Goal: Task Accomplishment & Management: Use online tool/utility

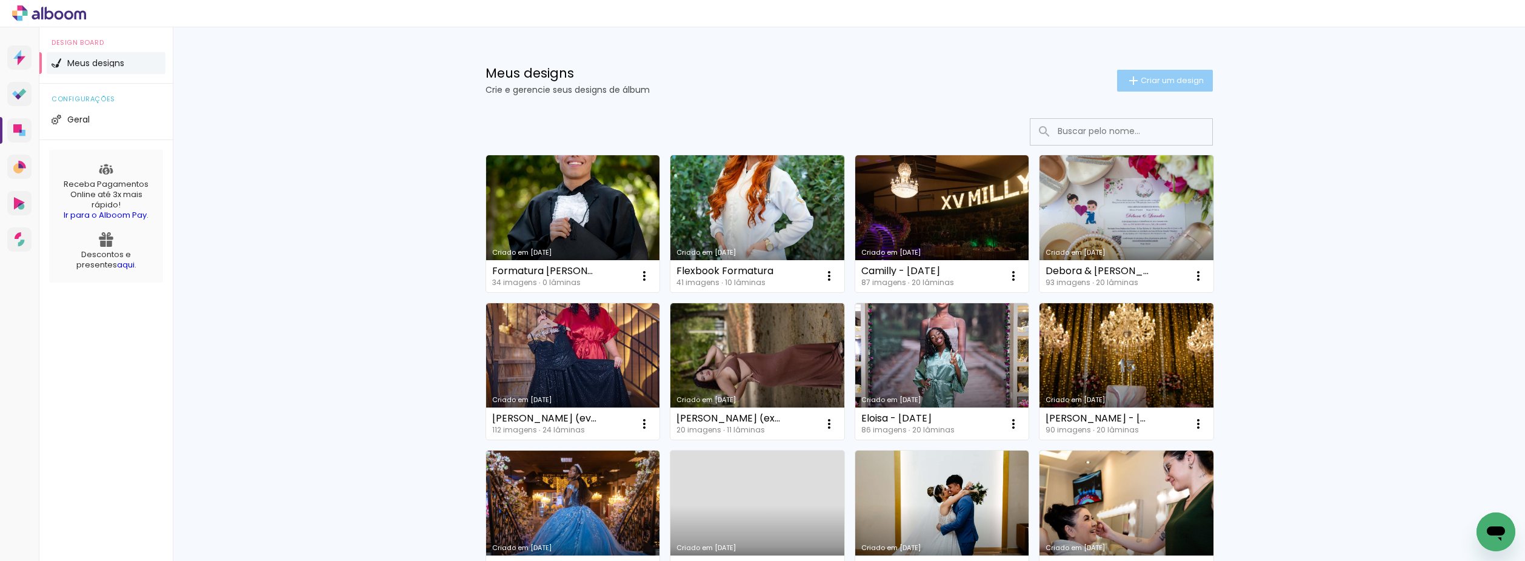
click at [1159, 83] on span "Criar um design" at bounding box center [1171, 80] width 63 height 8
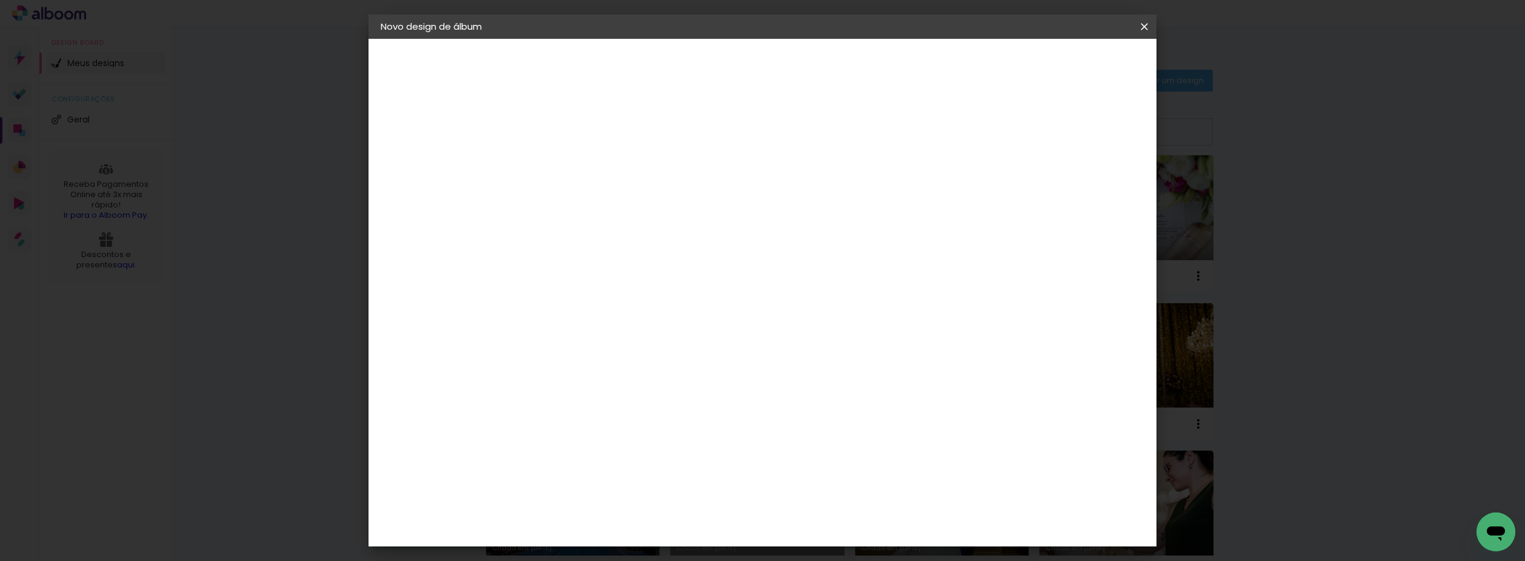
click at [579, 172] on div at bounding box center [579, 172] width 0 height 1
type input "L"
type input "[PERSON_NAME] e [PERSON_NAME] - [DATE]"
type paper-input "[PERSON_NAME] e [PERSON_NAME] - [DATE]"
click at [0, 0] on slot "Avançar" at bounding box center [0, 0] width 0 height 0
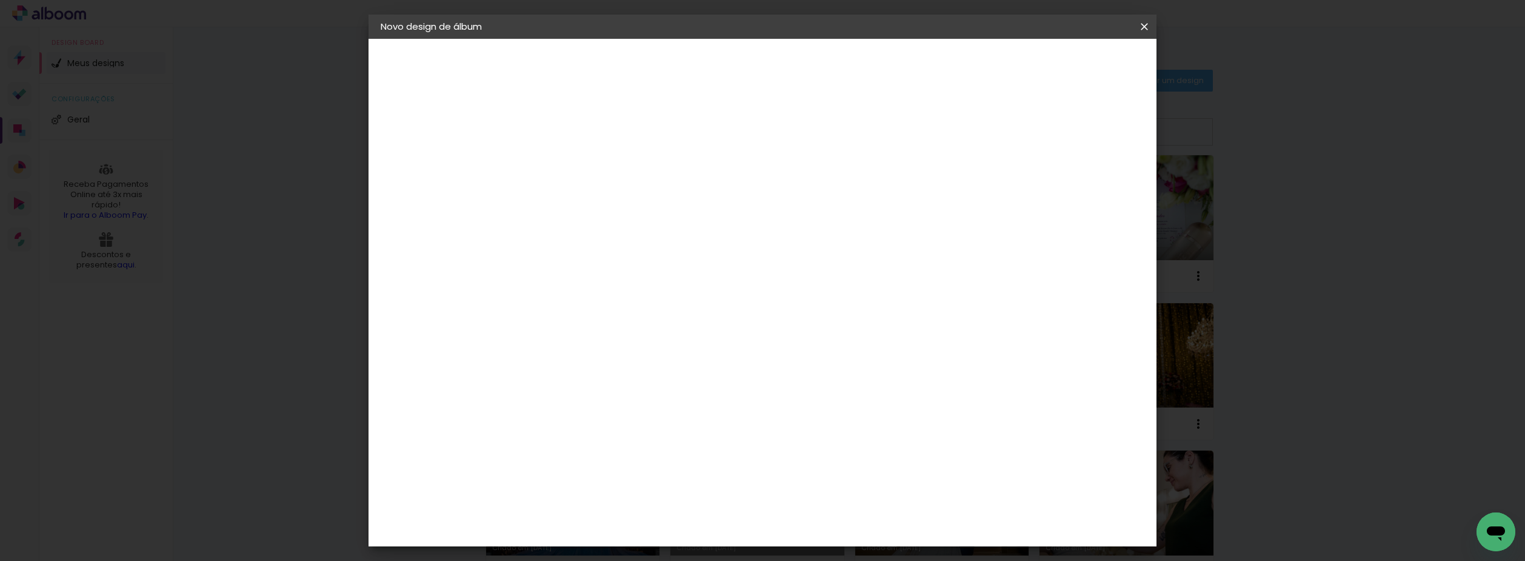
scroll to position [1757, 0]
click at [617, 406] on div "Luiz Fotógrafo" at bounding box center [611, 411] width 81 height 10
click at [0, 0] on slot "Avançar" at bounding box center [0, 0] width 0 height 0
click at [626, 202] on input "text" at bounding box center [602, 211] width 47 height 19
click at [0, 0] on slot "Encadernados" at bounding box center [0, 0] width 0 height 0
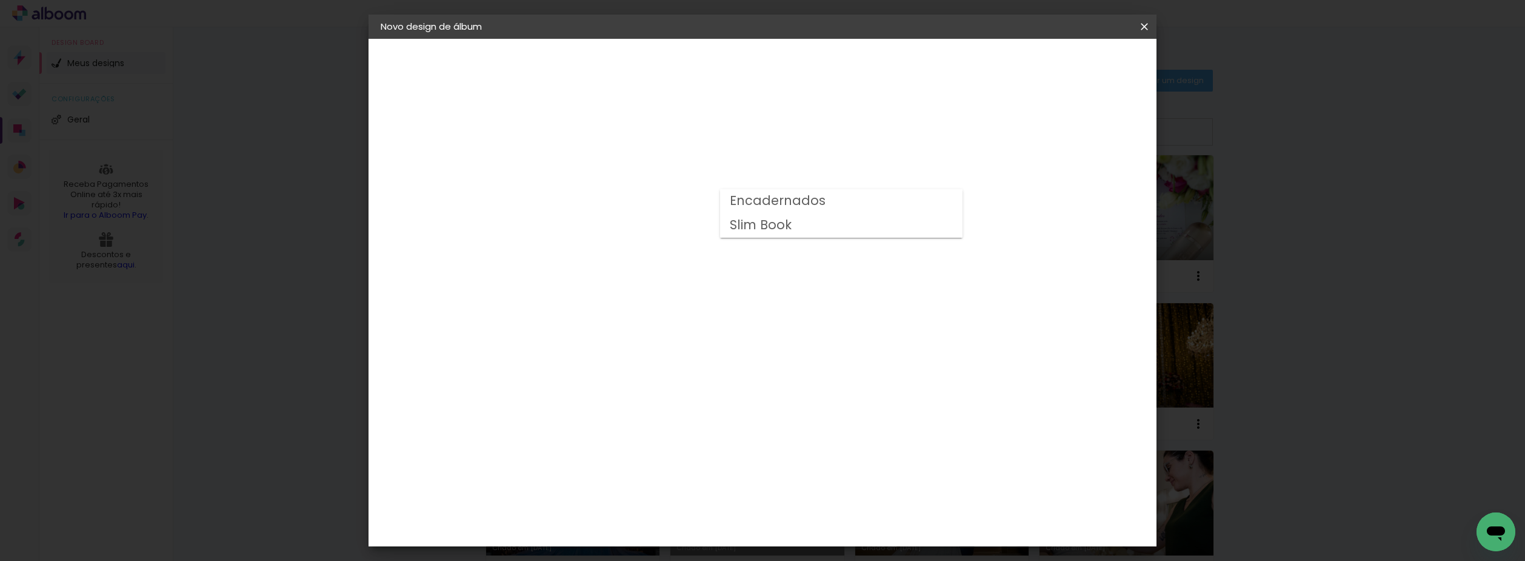
type input "Encadernados"
click at [661, 245] on span "20 x 60" at bounding box center [632, 257] width 56 height 25
click at [0, 0] on slot "Avançar" at bounding box center [0, 0] width 0 height 0
click at [1068, 62] on span "Iniciar design" at bounding box center [1040, 64] width 55 height 8
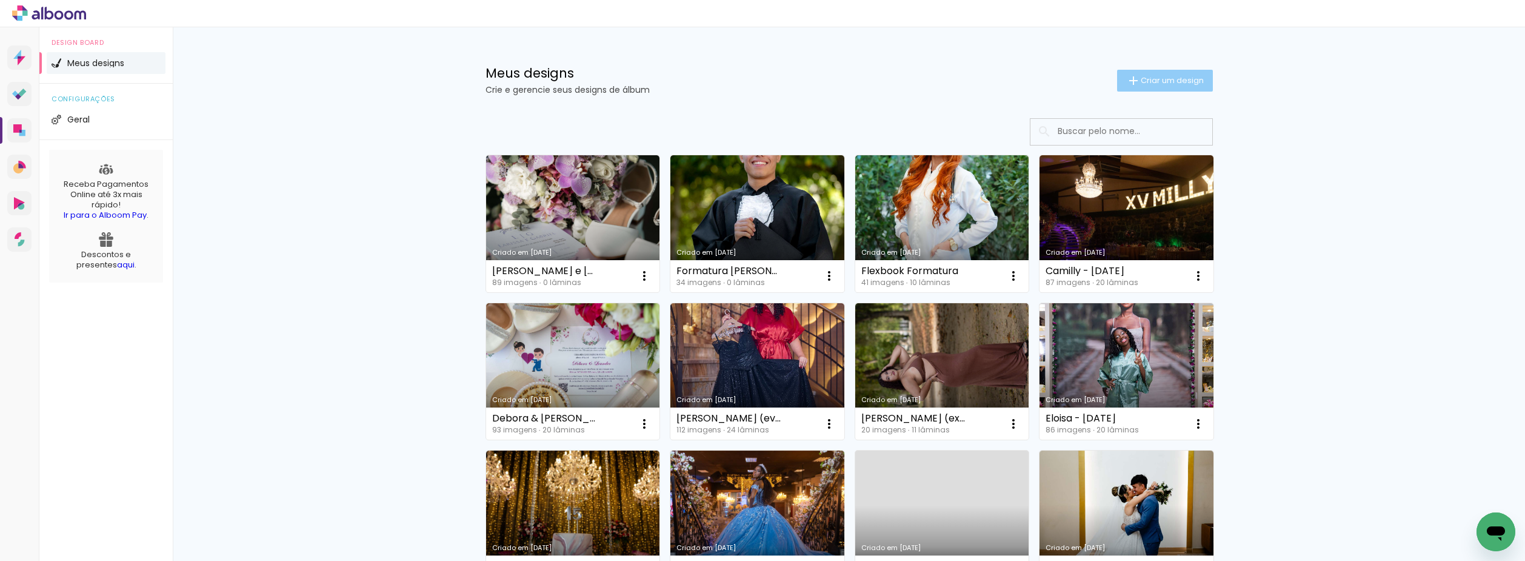
click at [1180, 79] on span "Criar um design" at bounding box center [1171, 80] width 63 height 8
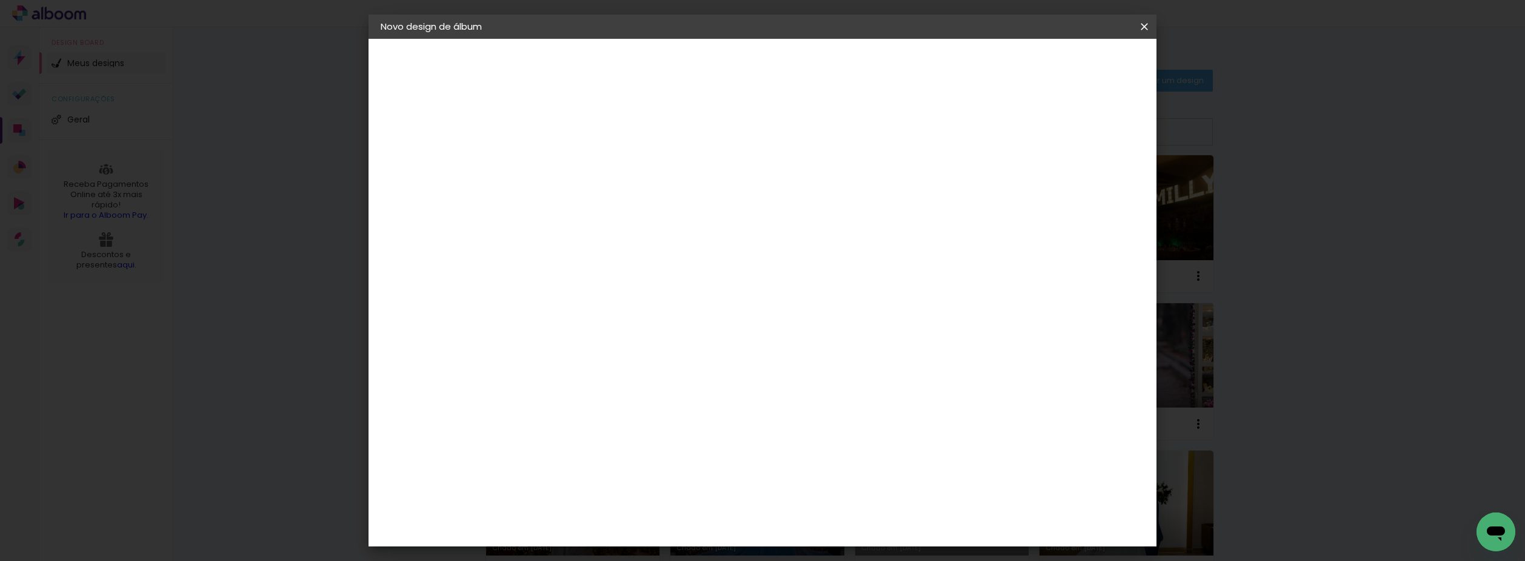
click at [579, 167] on input at bounding box center [579, 162] width 0 height 19
type input "Dalila - 12.10.24"
click at [0, 0] on slot "Avançar" at bounding box center [0, 0] width 0 height 0
click at [651, 467] on div "Luiz Fotógrafo" at bounding box center [611, 472] width 81 height 10
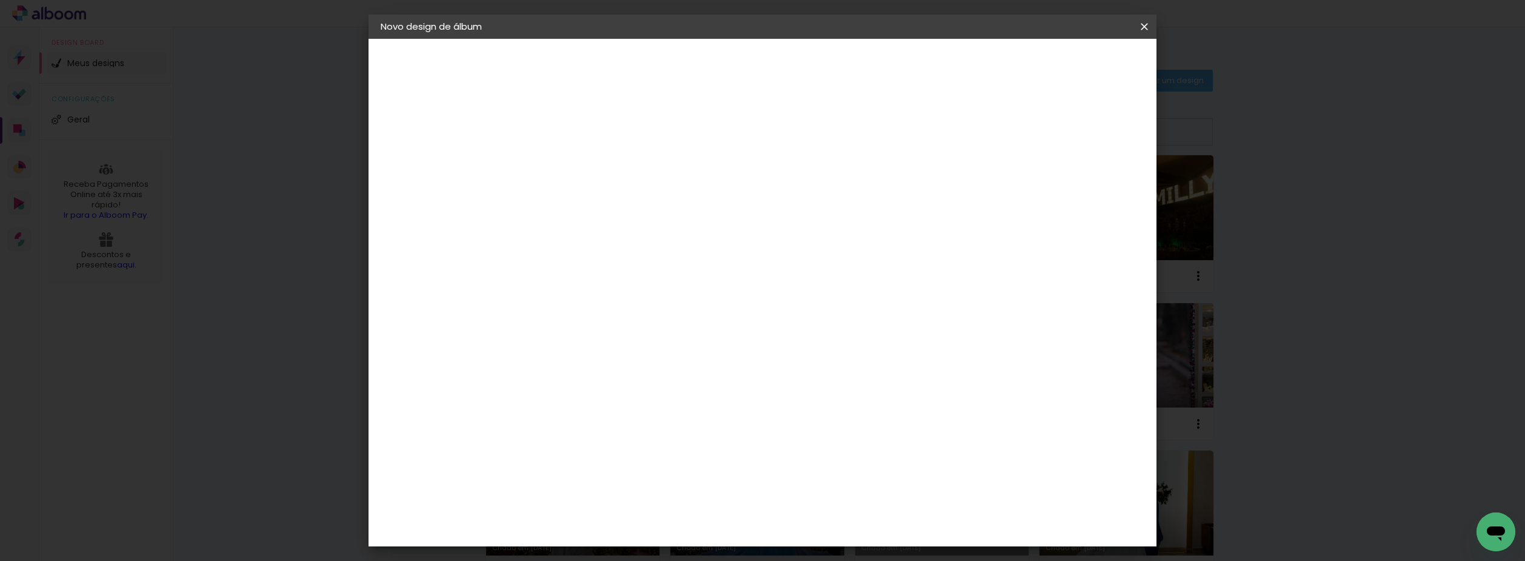
click at [824, 75] on header "Fornecedor Escolha um fornecedor ou avance com o tamanho livre. Voltar Avançar" at bounding box center [675, 75] width 298 height 72
click at [805, 71] on paper-button "Avançar" at bounding box center [775, 64] width 59 height 21
click at [626, 202] on input "text" at bounding box center [602, 211] width 47 height 19
click at [0, 0] on slot "Encadernados" at bounding box center [0, 0] width 0 height 0
type input "Encadernados"
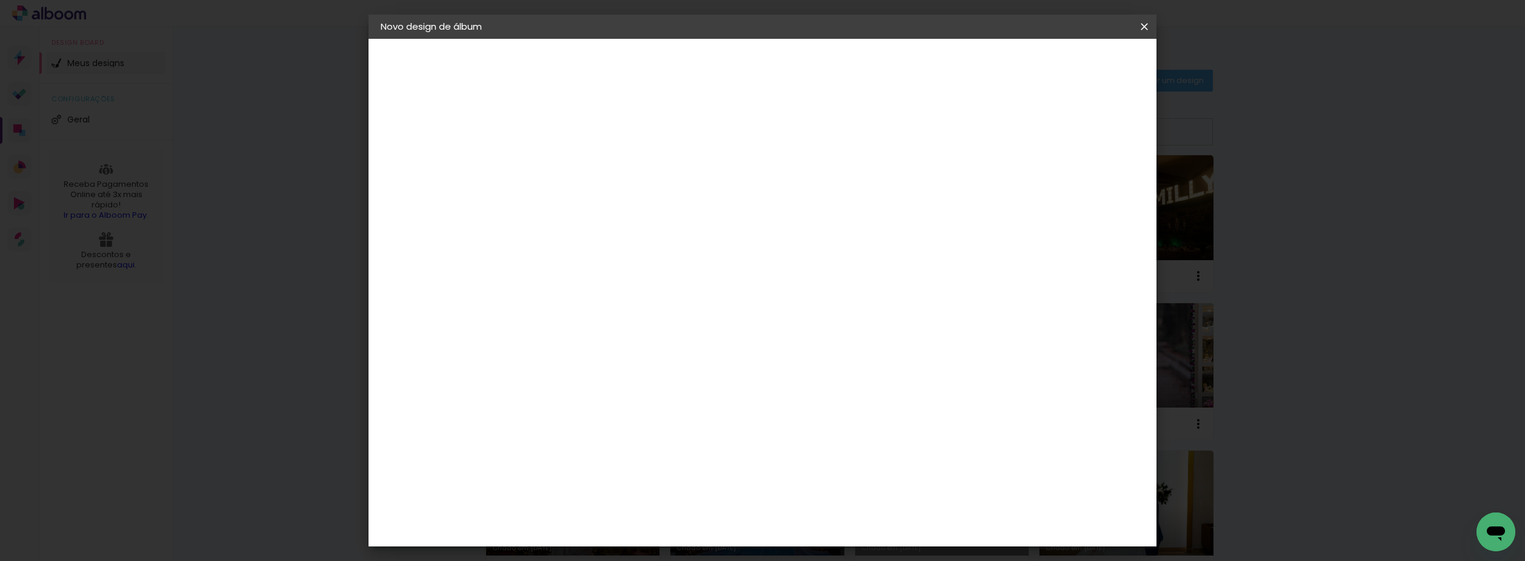
scroll to position [182, 0]
click at [661, 500] on span "30 x 60" at bounding box center [632, 512] width 56 height 25
click at [0, 0] on slot "Avançar" at bounding box center [0, 0] width 0 height 0
click at [1080, 56] on paper-button "Iniciar design" at bounding box center [1040, 64] width 79 height 21
click at [1068, 66] on span "Iniciar design" at bounding box center [1040, 64] width 55 height 8
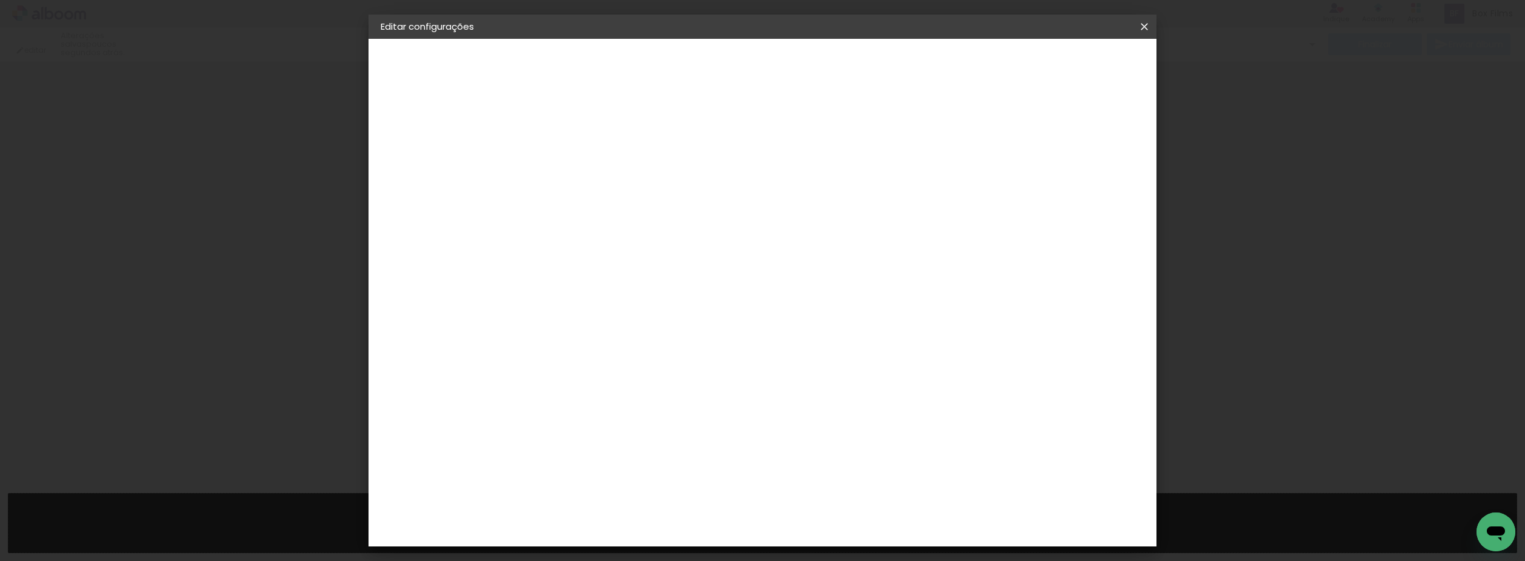
click at [1147, 25] on iron-icon at bounding box center [1144, 27] width 15 height 12
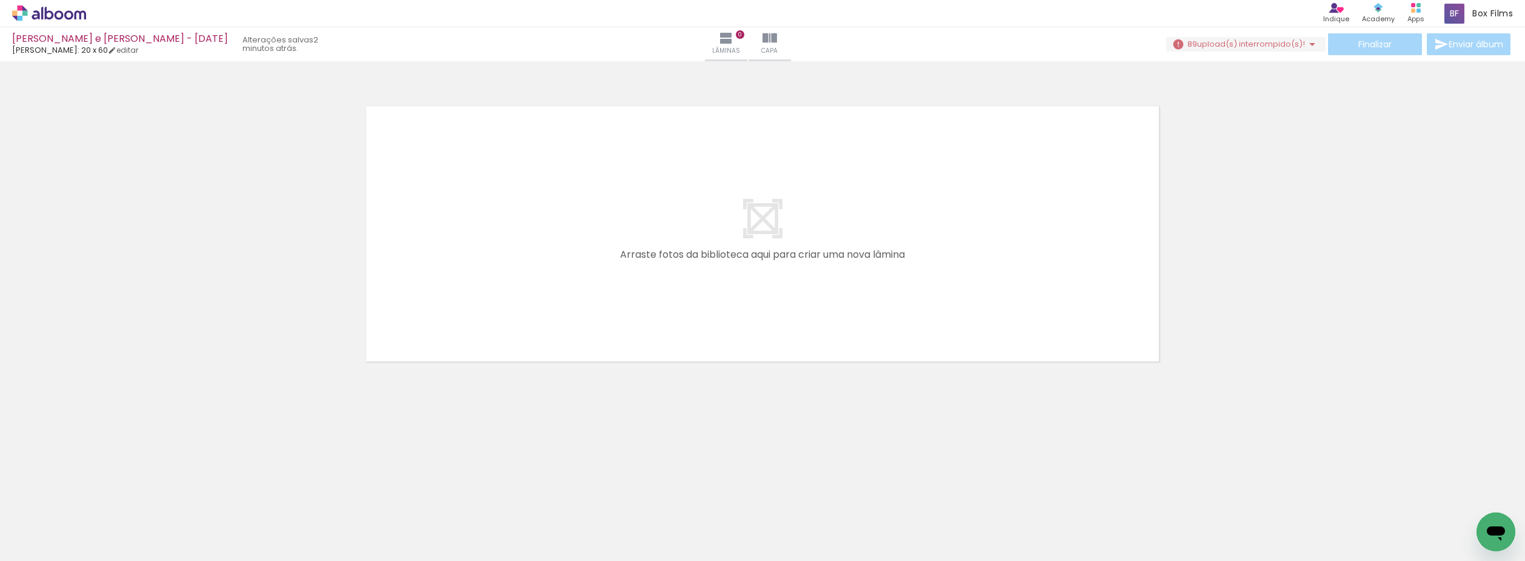
click at [1253, 44] on span "upload(s) interrompido(s)!" at bounding box center [1251, 44] width 108 height 12
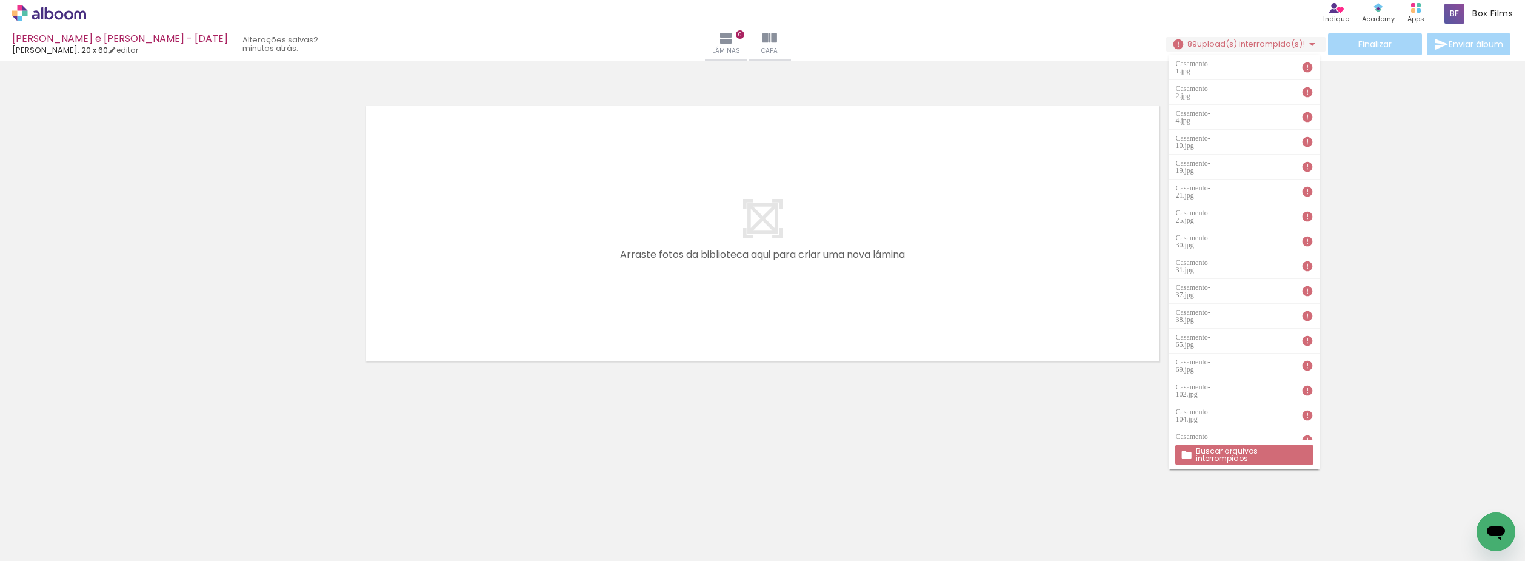
click at [0, 0] on slot "Buscar arquivos interrompidos" at bounding box center [0, 0] width 0 height 0
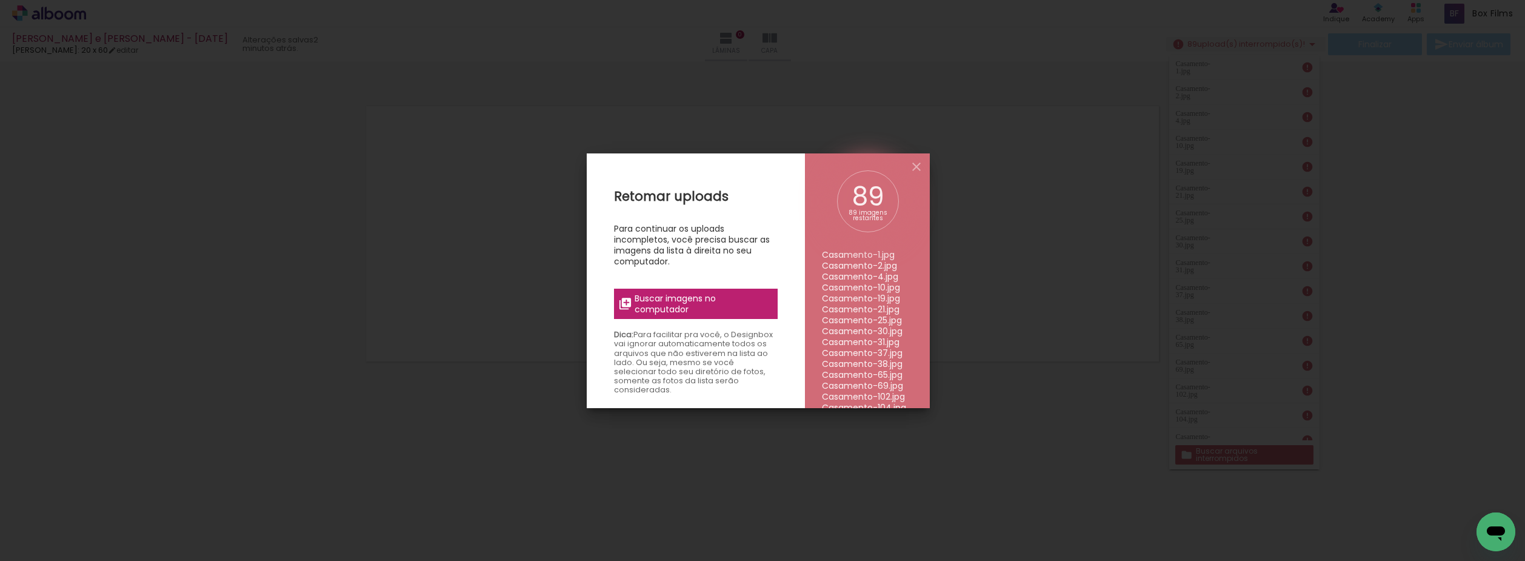
click at [408, 279] on iron-overlay-backdrop at bounding box center [762, 280] width 1525 height 561
click at [664, 302] on span "Buscar imagens no computador" at bounding box center [701, 304] width 135 height 22
click at [0, 0] on input "file" at bounding box center [0, 0] width 0 height 0
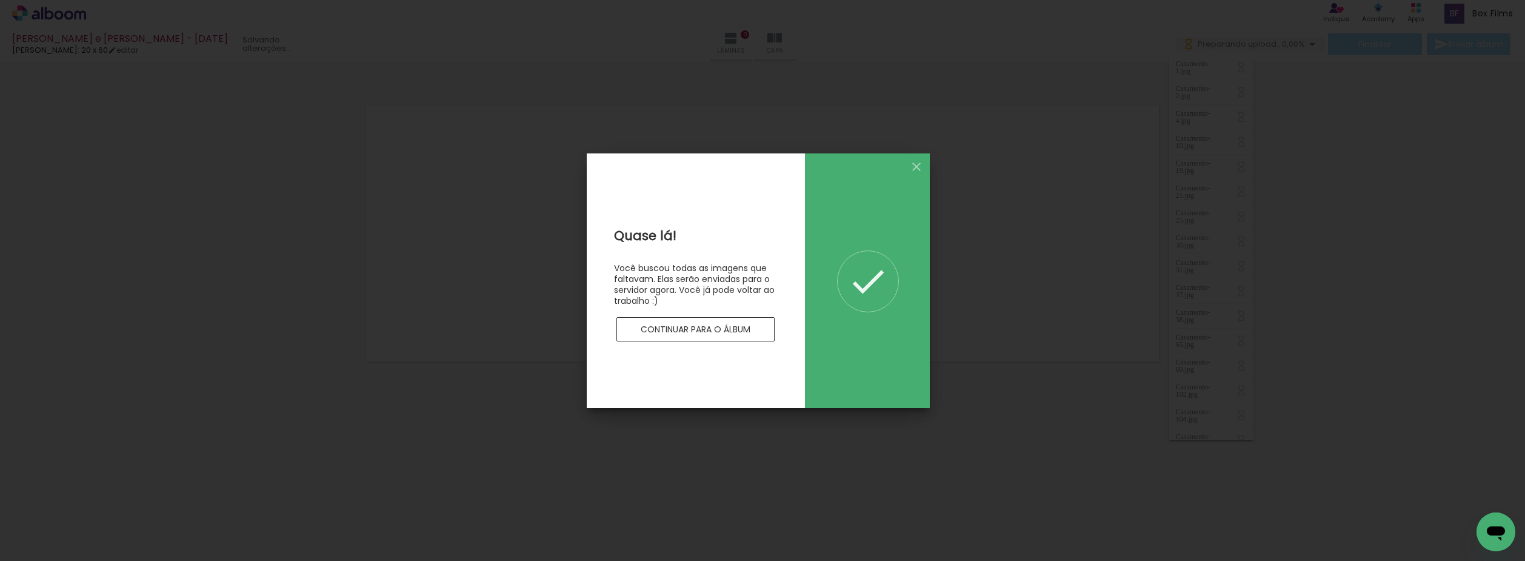
click at [712, 335] on paper-button "Continuar para o álbum" at bounding box center [695, 329] width 159 height 24
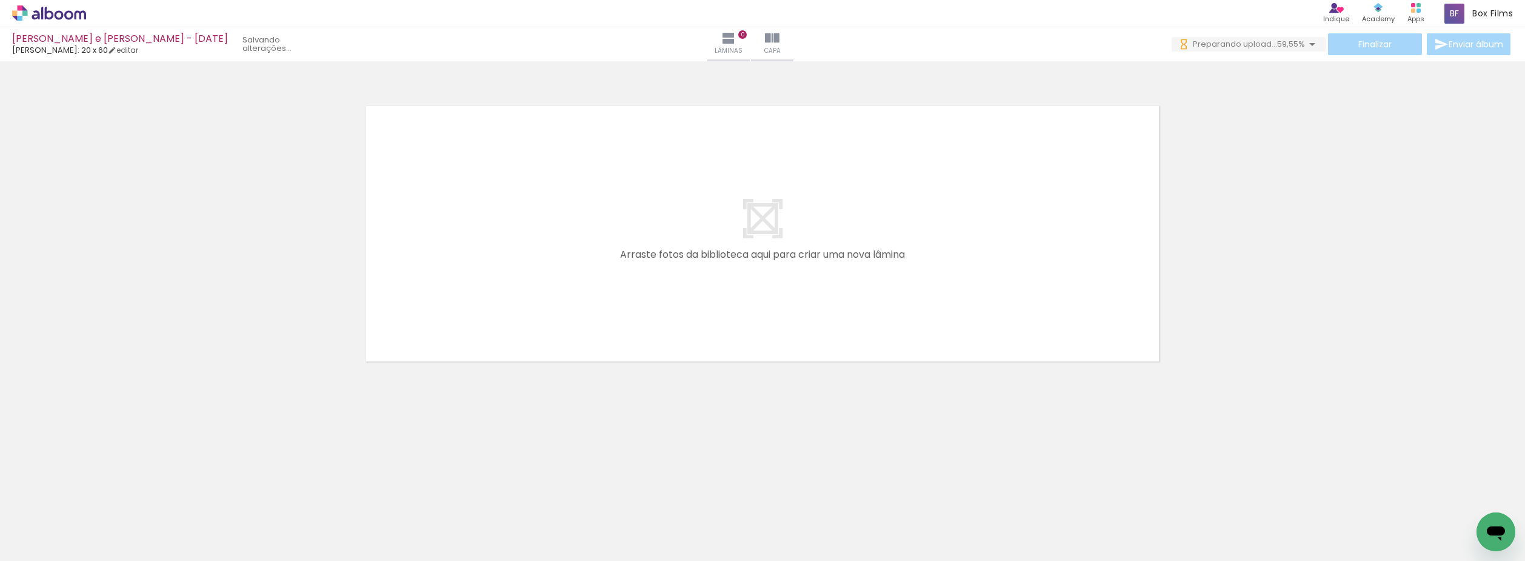
scroll to position [0, 4619]
click at [1248, 45] on span "Fazendo upload..." at bounding box center [1244, 44] width 70 height 12
click at [52, 2] on div "› Editor de álbum Indique Indique e ganhe Conteúdo que inspira Academy Produtos…" at bounding box center [762, 13] width 1525 height 27
click at [52, 12] on icon at bounding box center [49, 13] width 9 height 13
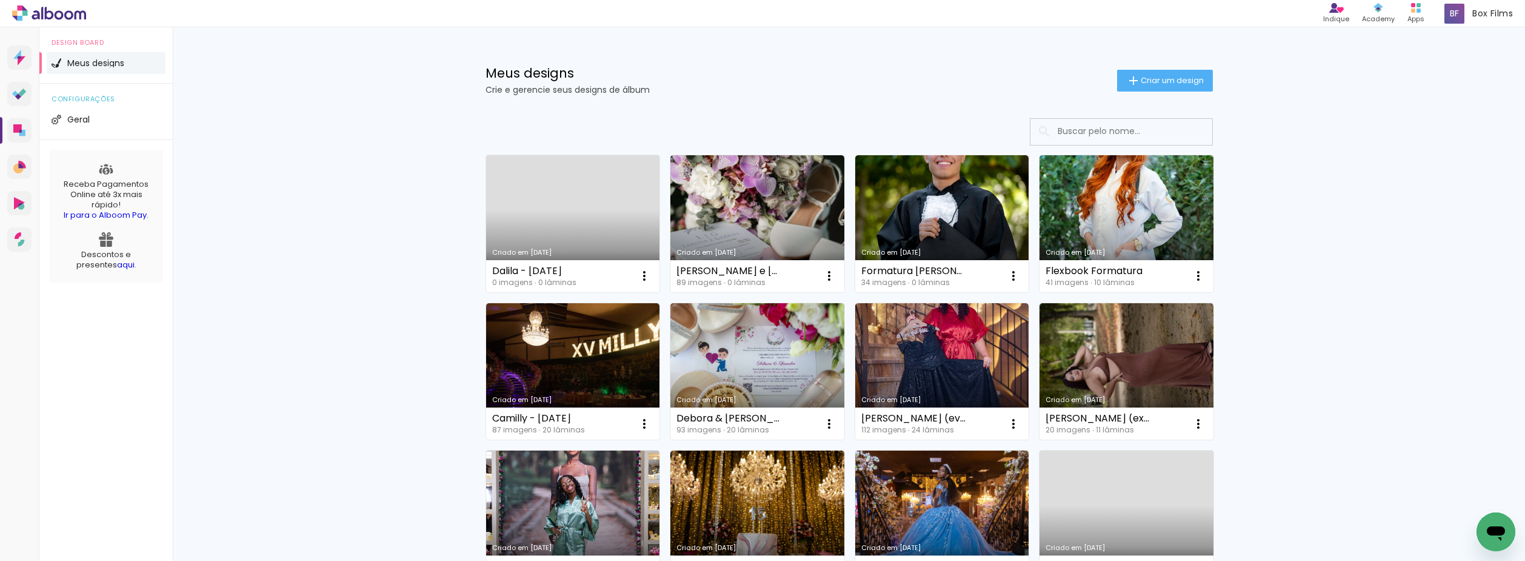
click at [559, 186] on link "Criado em [DATE]" at bounding box center [573, 223] width 174 height 137
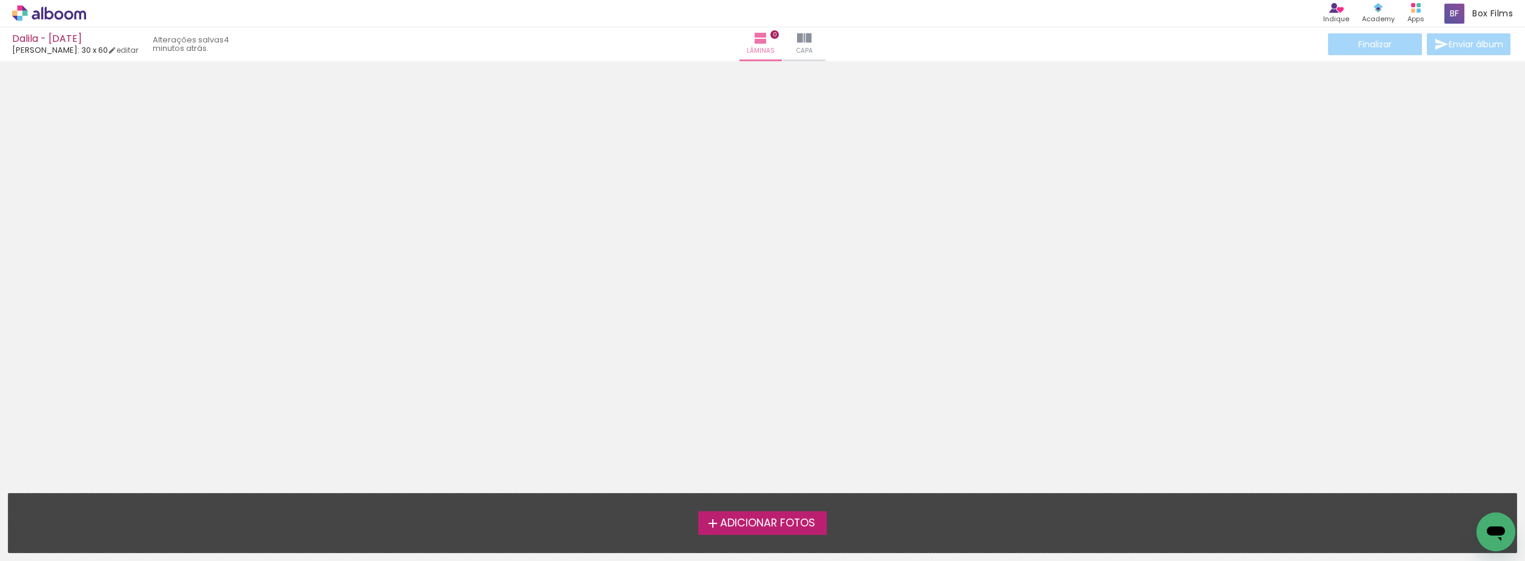
click at [1153, 208] on div at bounding box center [762, 272] width 1525 height 415
click at [62, 8] on icon at bounding box center [49, 13] width 74 height 16
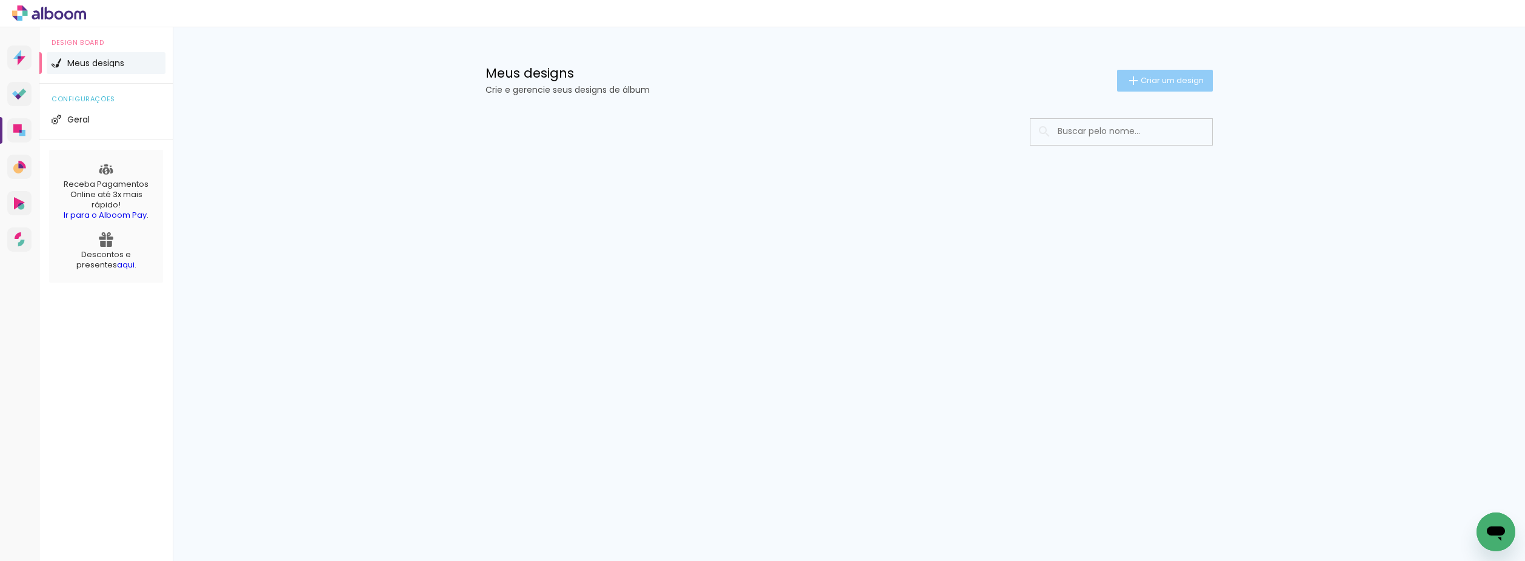
click at [1190, 82] on span "Criar um design" at bounding box center [1171, 80] width 63 height 8
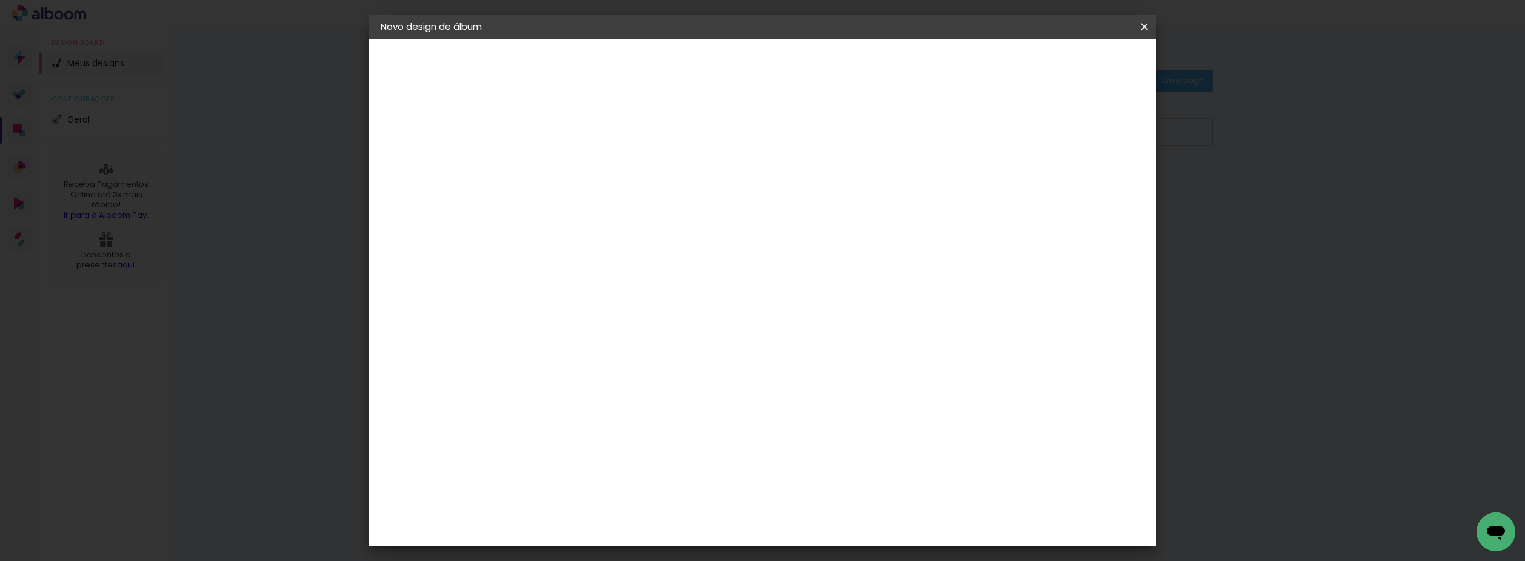
click at [579, 156] on input at bounding box center [579, 162] width 0 height 19
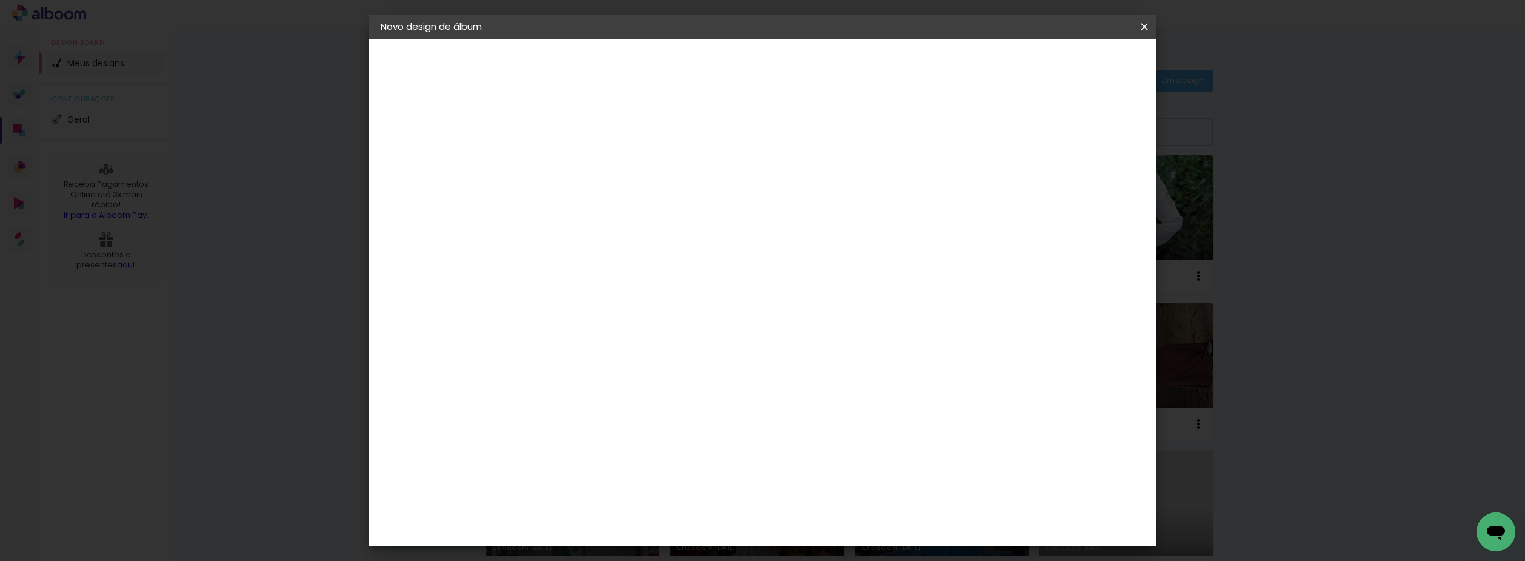
type input "[PERSON_NAME] - [DATE]"
type paper-input "[PERSON_NAME] - [DATE]"
click at [0, 0] on slot "Avançar" at bounding box center [0, 0] width 0 height 0
click at [641, 527] on div "[PERSON_NAME]" at bounding box center [611, 532] width 81 height 10
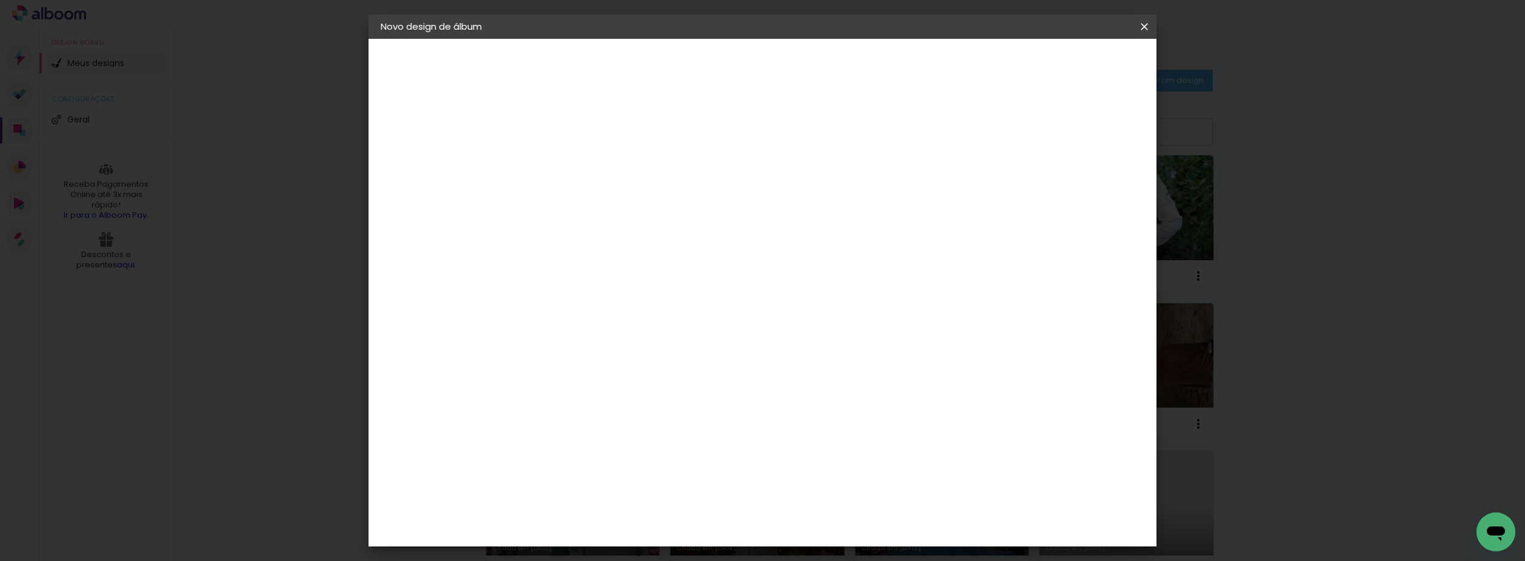
click at [0, 0] on slot "Avançar" at bounding box center [0, 0] width 0 height 0
click at [626, 202] on input "text" at bounding box center [602, 211] width 47 height 19
click at [0, 0] on slot "Encadernados" at bounding box center [0, 0] width 0 height 0
type input "Encadernados"
click at [661, 355] on span "25 x 60" at bounding box center [632, 367] width 56 height 25
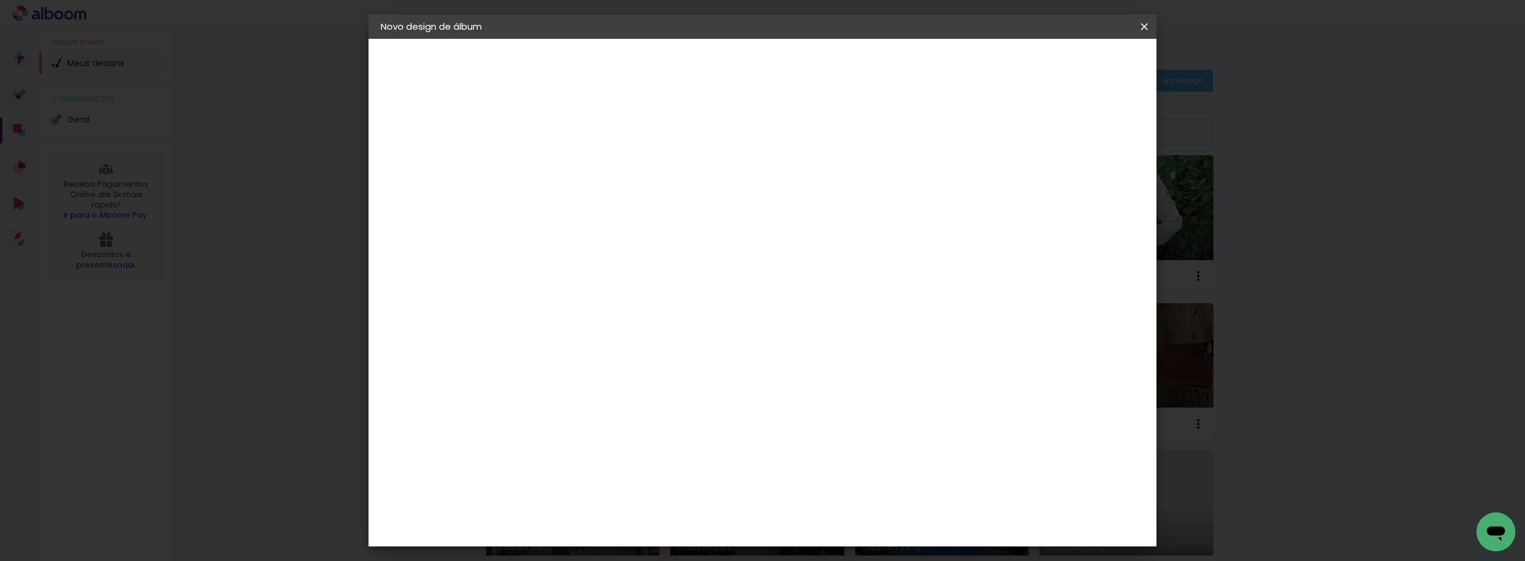
click at [776, 56] on paper-button "Avançar" at bounding box center [746, 64] width 59 height 21
click at [1068, 61] on span "Iniciar design" at bounding box center [1040, 64] width 55 height 8
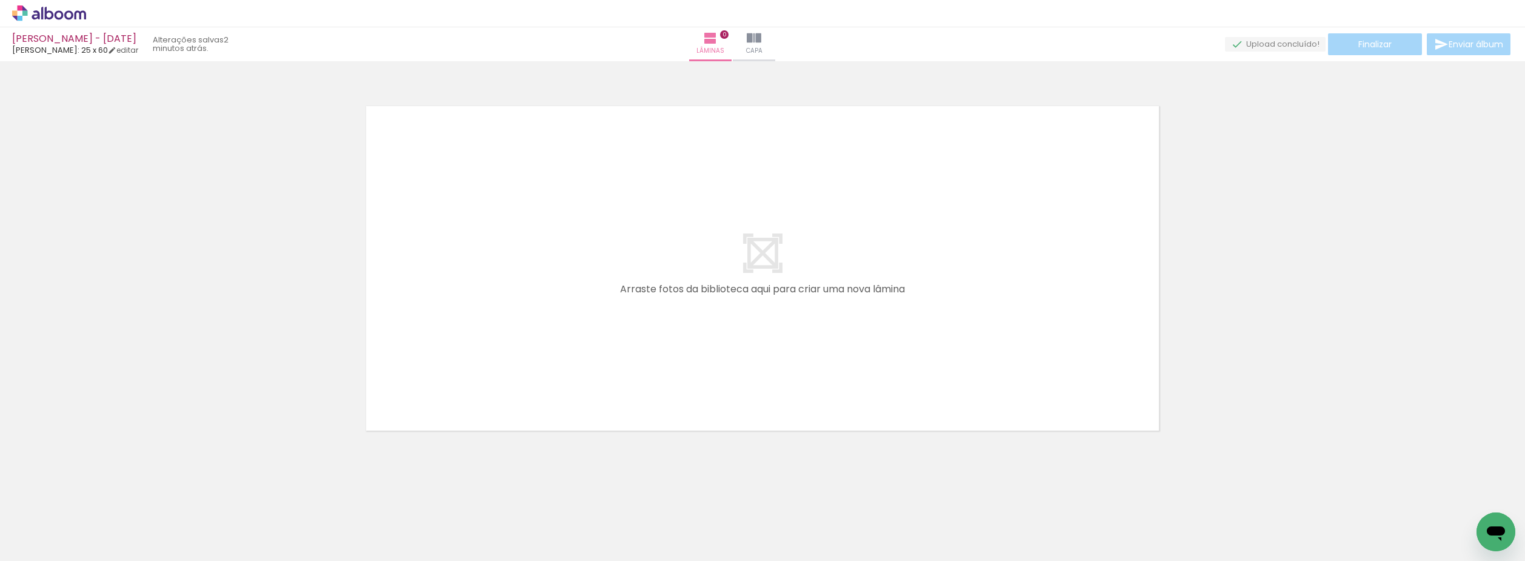
click at [207, 295] on div at bounding box center [762, 252] width 1525 height 375
click at [62, 18] on icon at bounding box center [59, 14] width 9 height 9
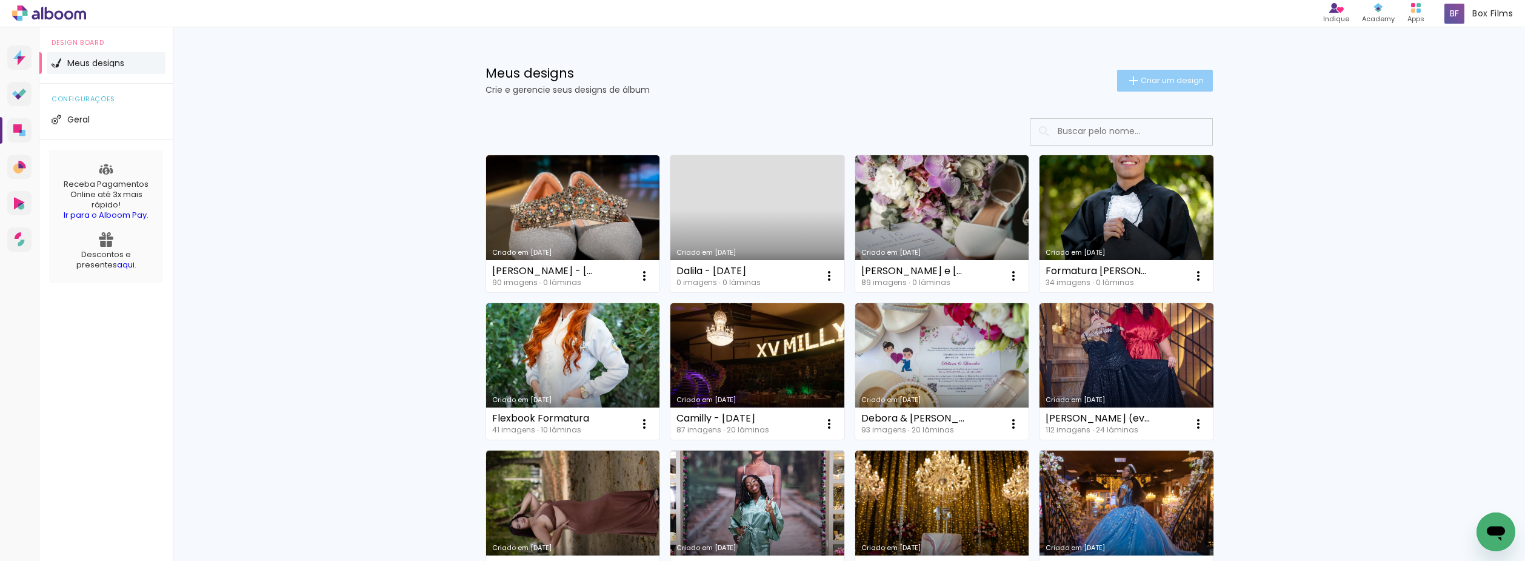
click at [1190, 79] on span "Criar um design" at bounding box center [1171, 80] width 63 height 8
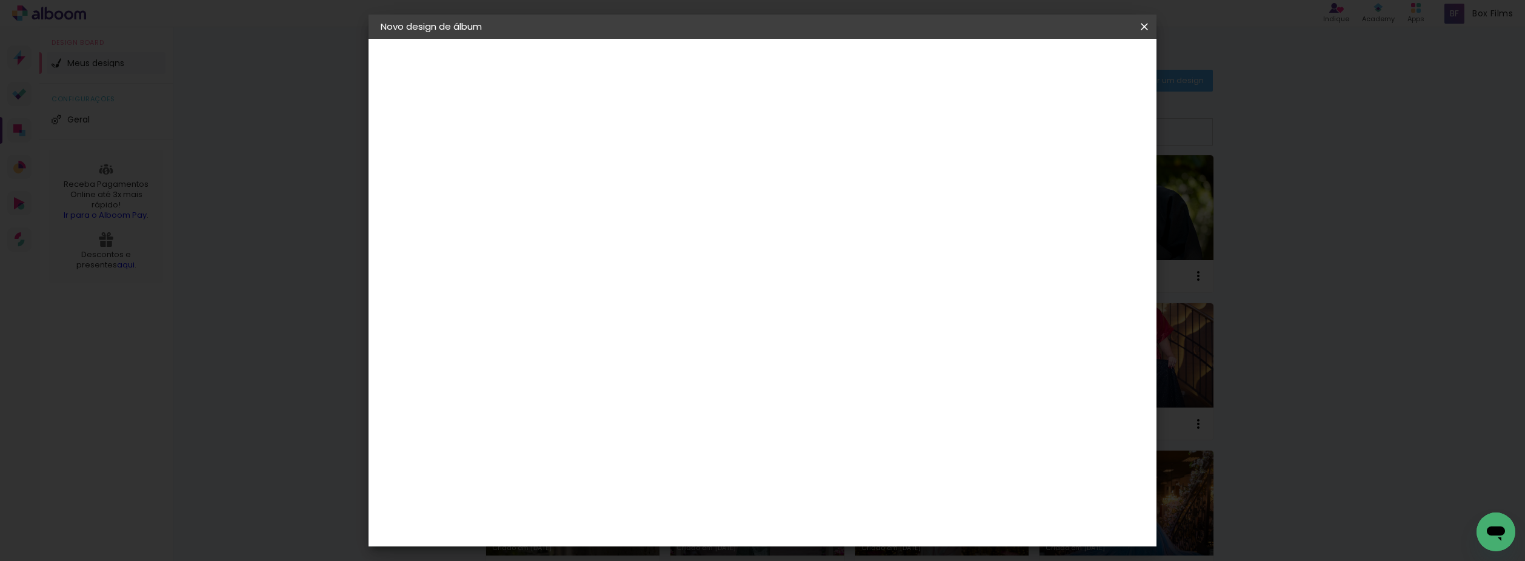
click at [579, 160] on input at bounding box center [579, 162] width 0 height 19
type input "E"
type input "[PERSON_NAME] (externa) - [DATE]"
type paper-input "[PERSON_NAME] (externa) - [DATE]"
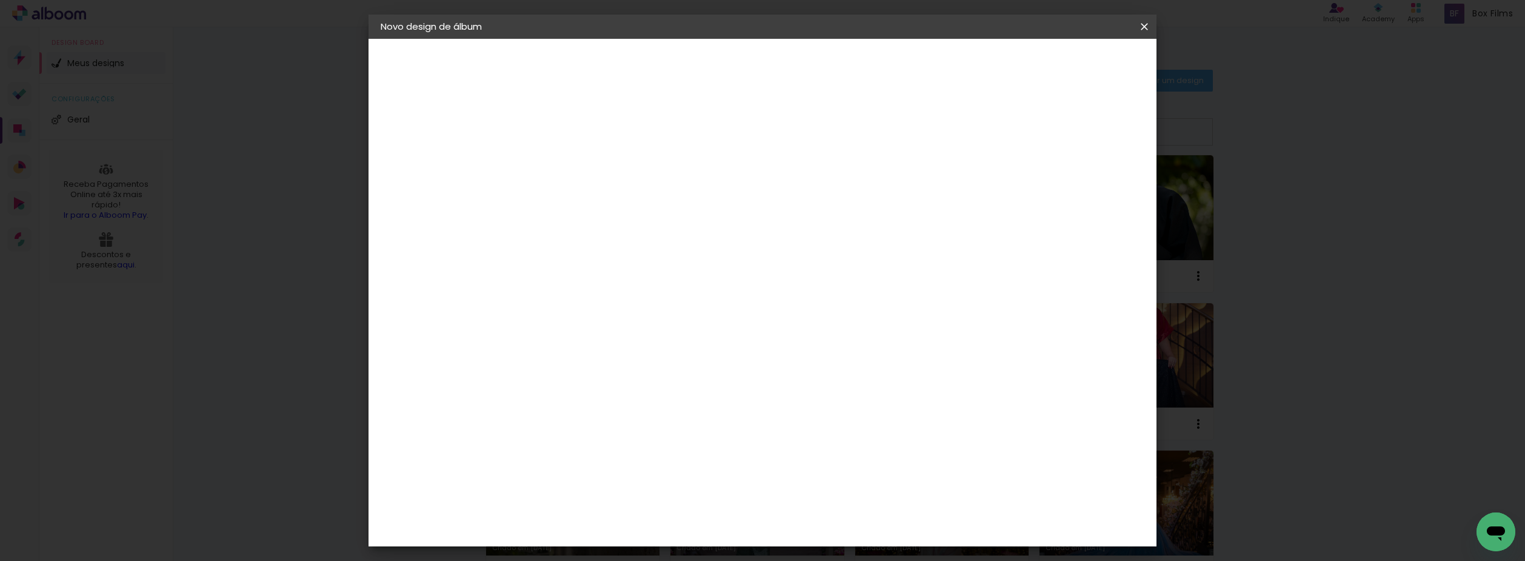
click at [0, 0] on slot "Avançar" at bounding box center [0, 0] width 0 height 0
click at [636, 467] on div "[PERSON_NAME]" at bounding box center [611, 472] width 81 height 10
click at [0, 0] on slot "Avançar" at bounding box center [0, 0] width 0 height 0
click at [645, 213] on paper-input-container "Linha" at bounding box center [609, 211] width 70 height 31
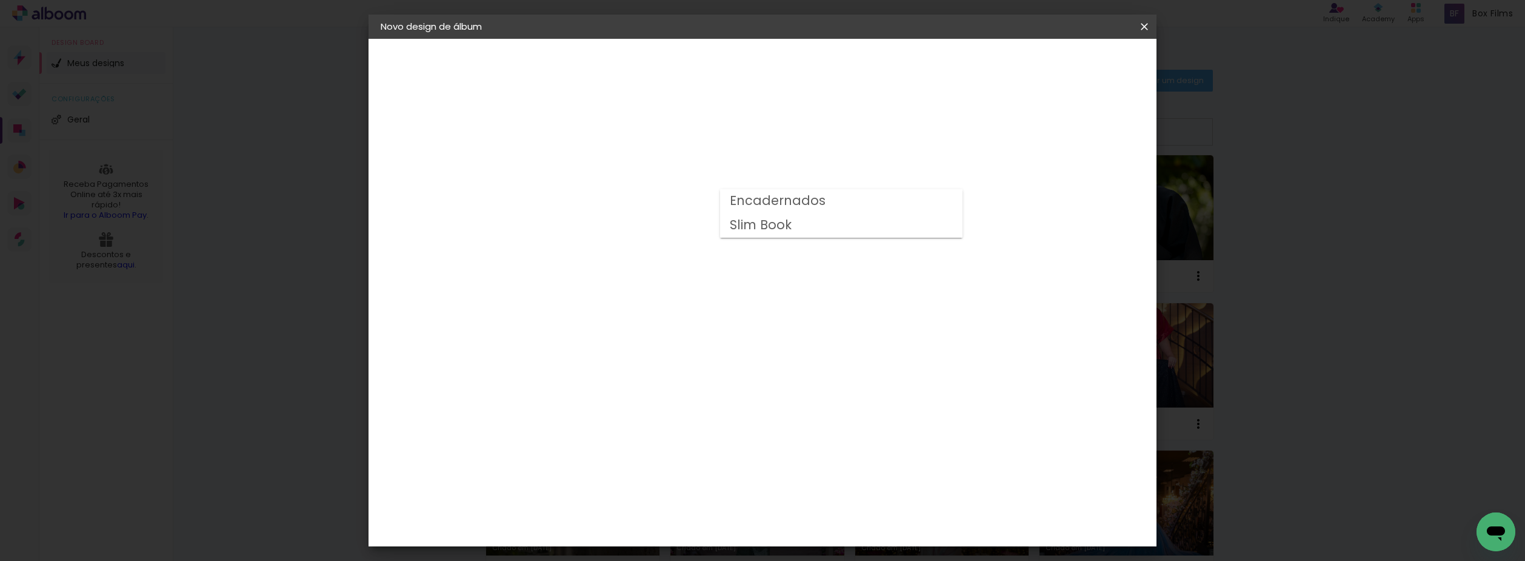
click at [0, 0] on slot "Encadernados" at bounding box center [0, 0] width 0 height 0
type input "Encadernados"
click at [661, 484] on span "25 x 40" at bounding box center [632, 496] width 56 height 25
click at [0, 0] on slot "Avançar" at bounding box center [0, 0] width 0 height 0
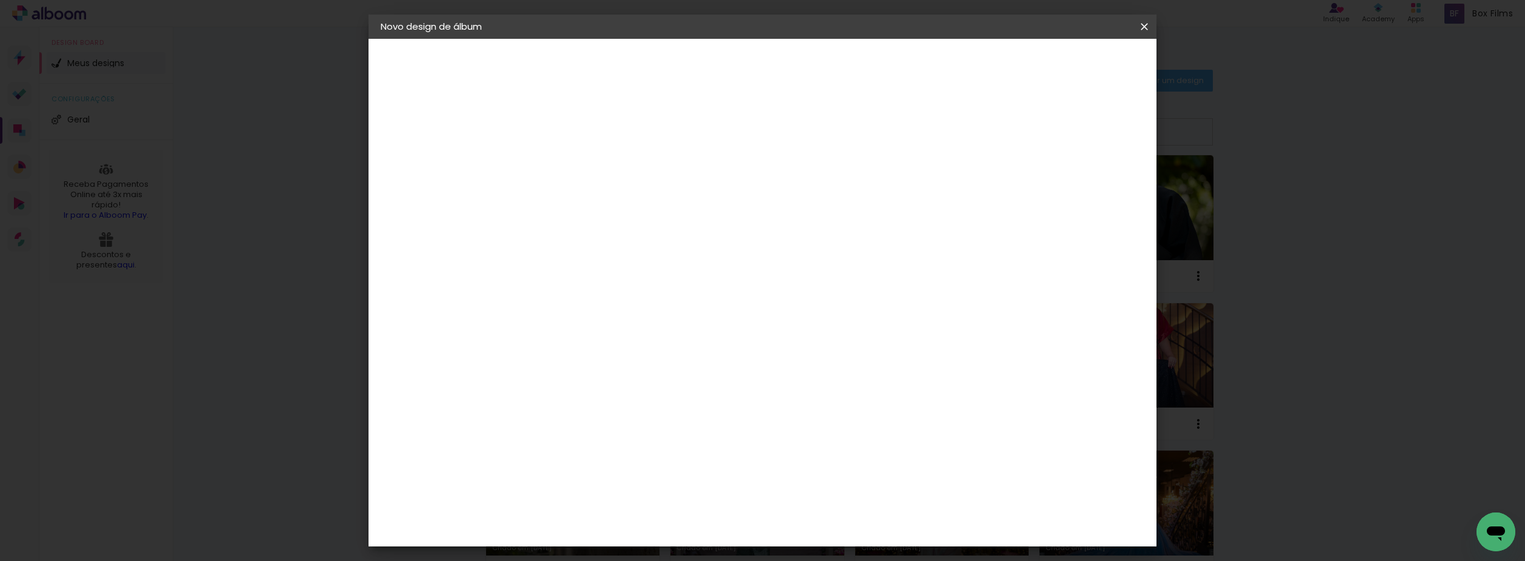
click at [1036, 60] on span "Iniciar design" at bounding box center [1008, 64] width 55 height 8
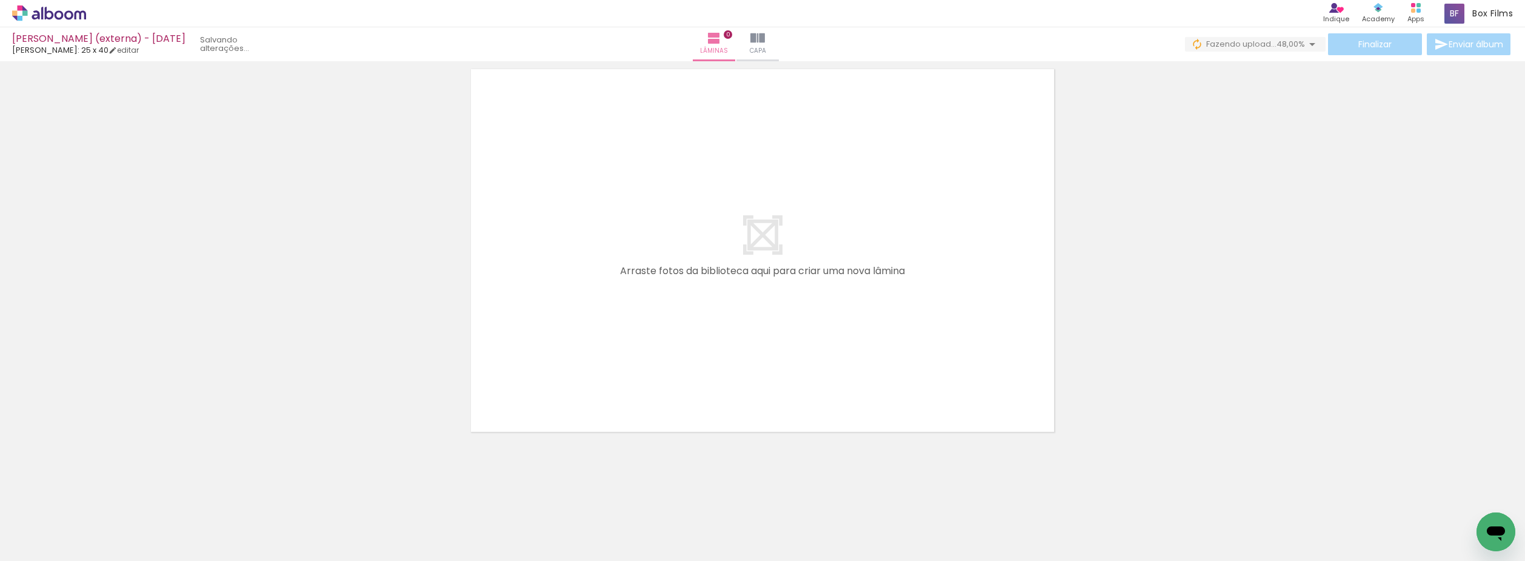
click at [95, 170] on div at bounding box center [762, 234] width 1525 height 415
click at [59, 15] on icon at bounding box center [49, 13] width 74 height 16
click at [1240, 45] on span "Fazendo upload..." at bounding box center [1242, 44] width 70 height 12
click at [1262, 39] on span "Fazendo upload..." at bounding box center [1242, 44] width 70 height 12
click at [1262, 45] on span "Fazendo upload..." at bounding box center [1242, 44] width 70 height 12
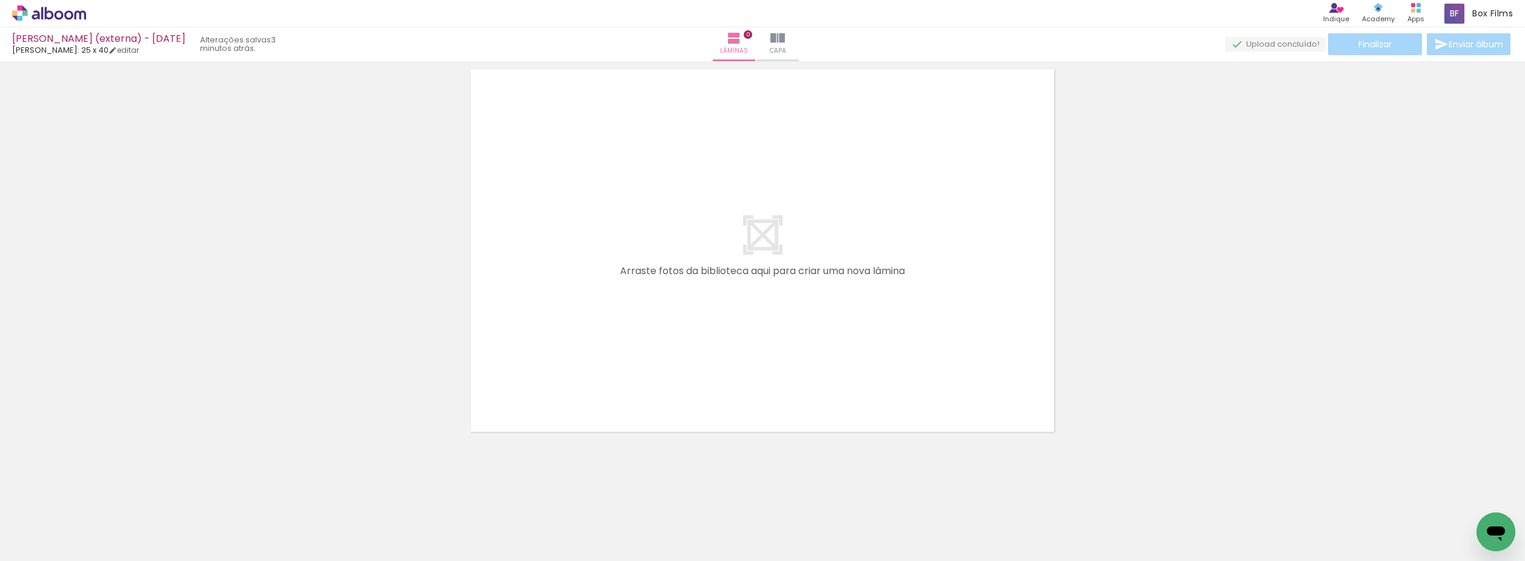
click at [70, 19] on icon at bounding box center [68, 14] width 9 height 9
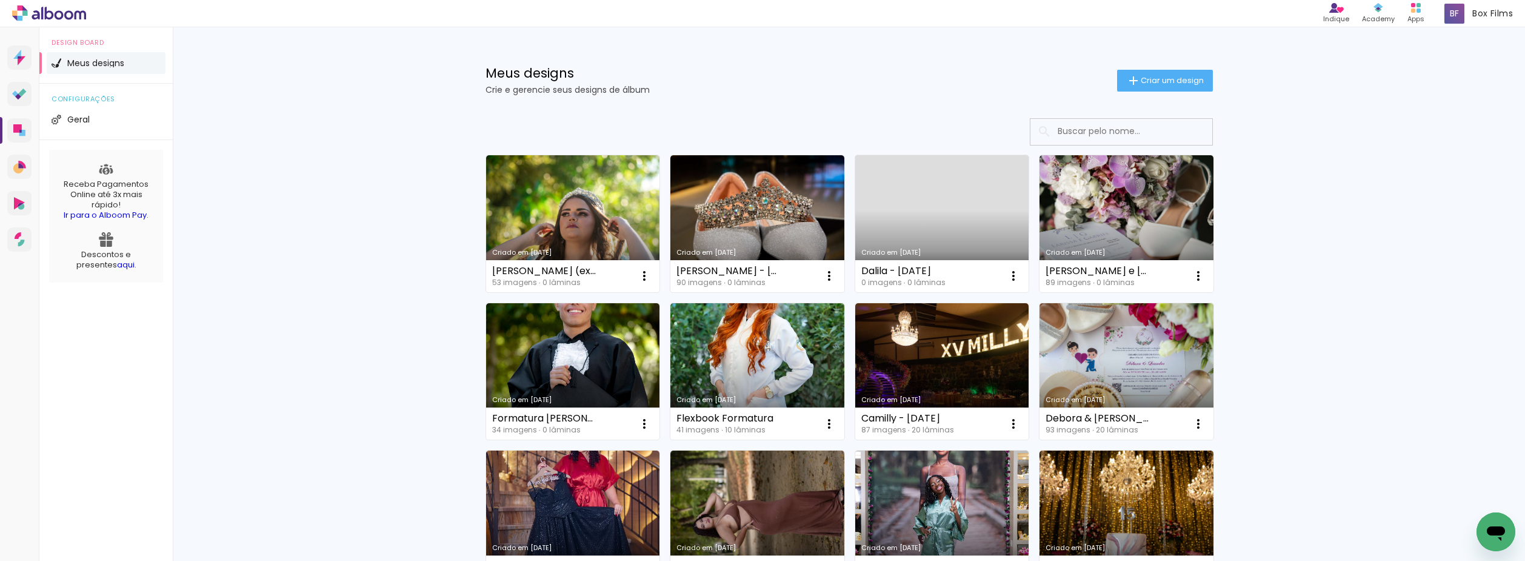
drag, startPoint x: 1234, startPoint y: 228, endPoint x: 1264, endPoint y: 221, distance: 30.4
click at [1128, 82] on iron-icon at bounding box center [1133, 80] width 15 height 15
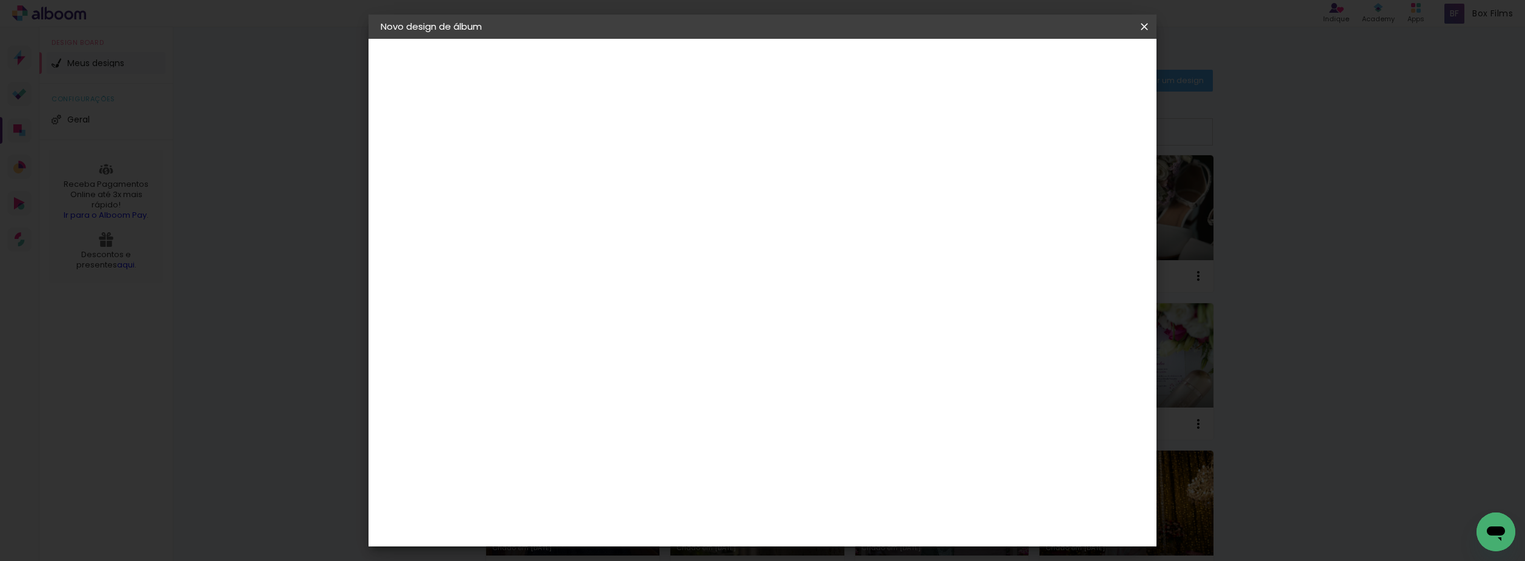
click at [579, 162] on input at bounding box center [579, 162] width 0 height 19
type input "[PERSON_NAME] - [DATE]"
click at [0, 0] on slot "Avançar" at bounding box center [0, 0] width 0 height 0
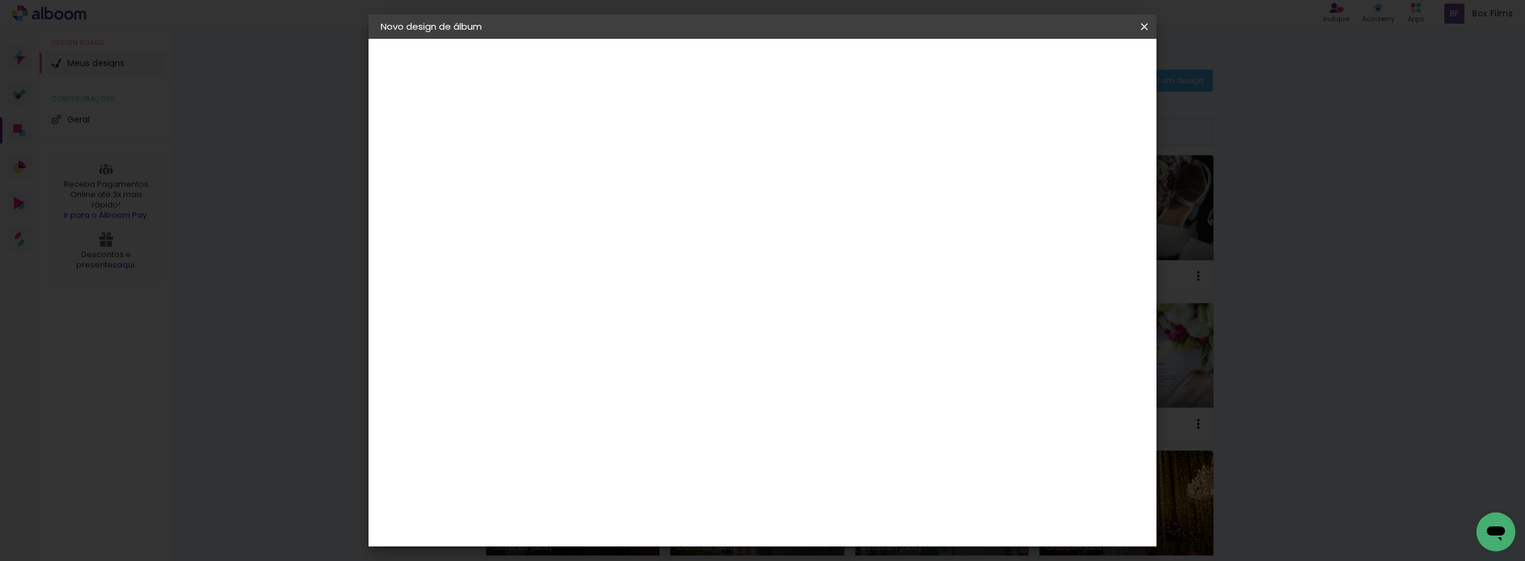
click at [0, 0] on slot "Avançar" at bounding box center [0, 0] width 0 height 0
click at [626, 205] on input "text" at bounding box center [602, 211] width 47 height 19
click at [0, 0] on slot "Encadernados" at bounding box center [0, 0] width 0 height 0
type input "Encadernados"
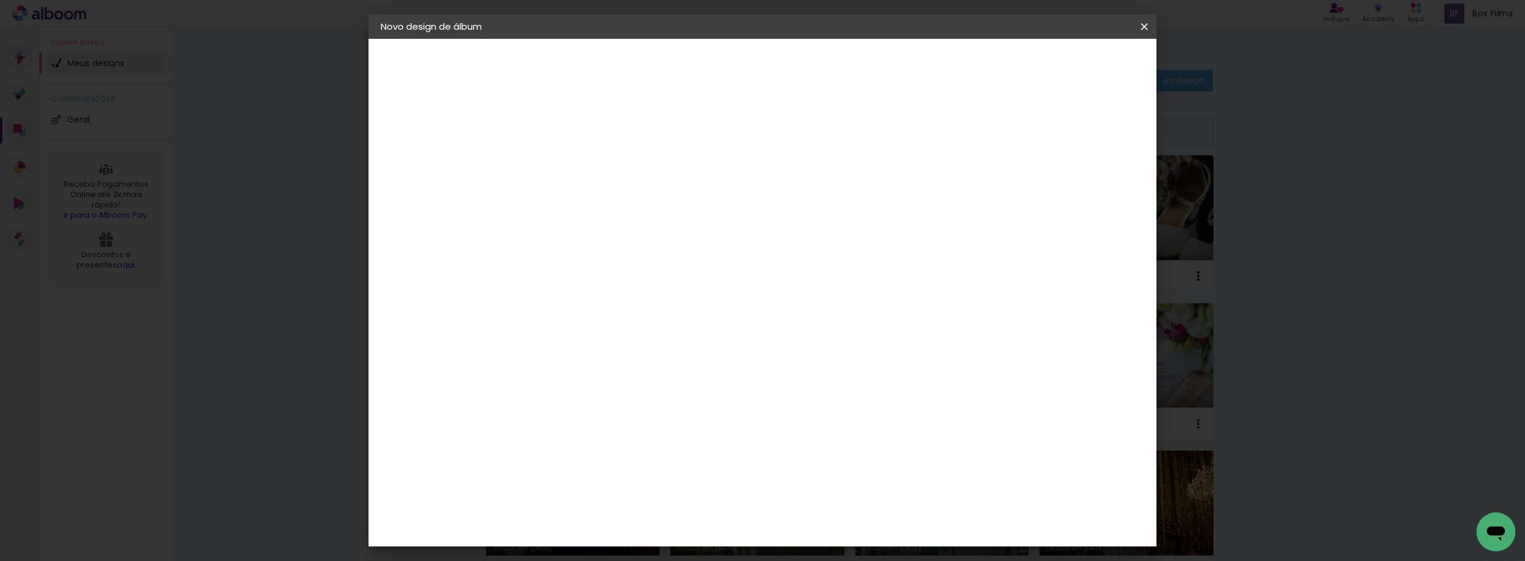
click at [661, 500] on span "30 x 60" at bounding box center [632, 512] width 56 height 25
click at [776, 56] on paper-button "Avançar" at bounding box center [746, 64] width 59 height 21
click at [1068, 63] on span "Iniciar design" at bounding box center [1040, 64] width 55 height 8
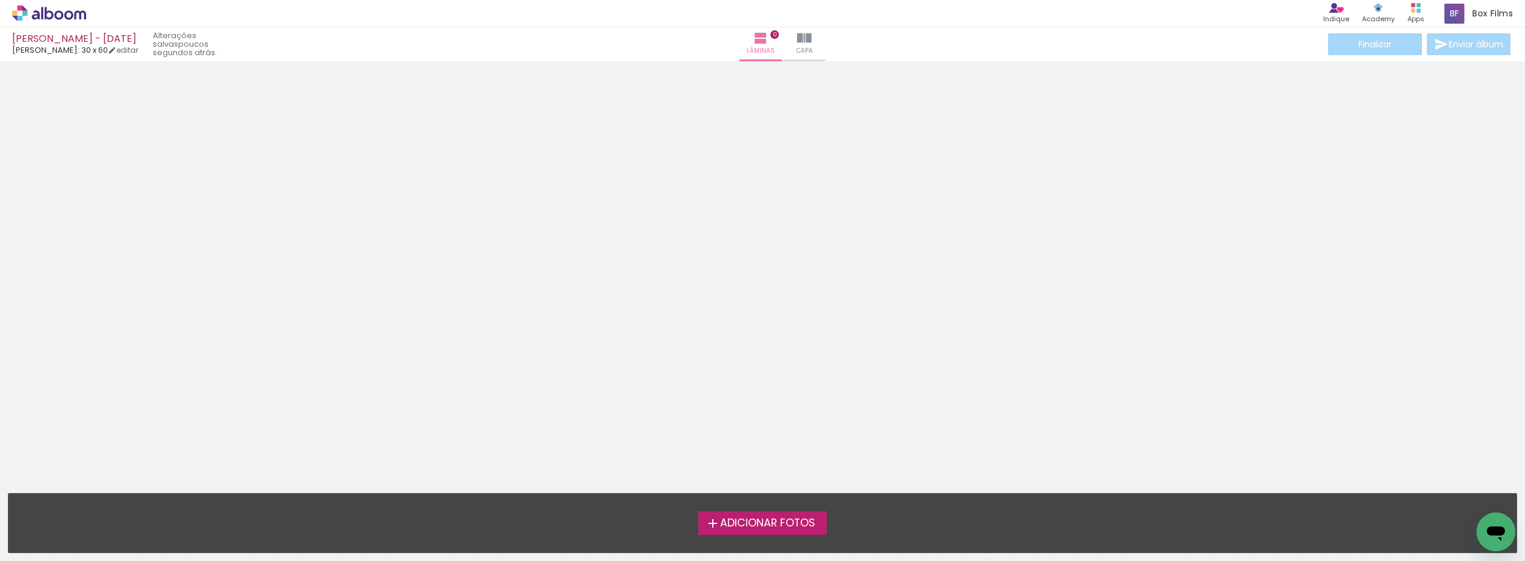
click at [55, 4] on div "› Editor de álbum Indique Indique e ganhe Conteúdo que inspira Academy Produtos…" at bounding box center [762, 13] width 1525 height 27
click at [55, 8] on icon at bounding box center [49, 13] width 74 height 16
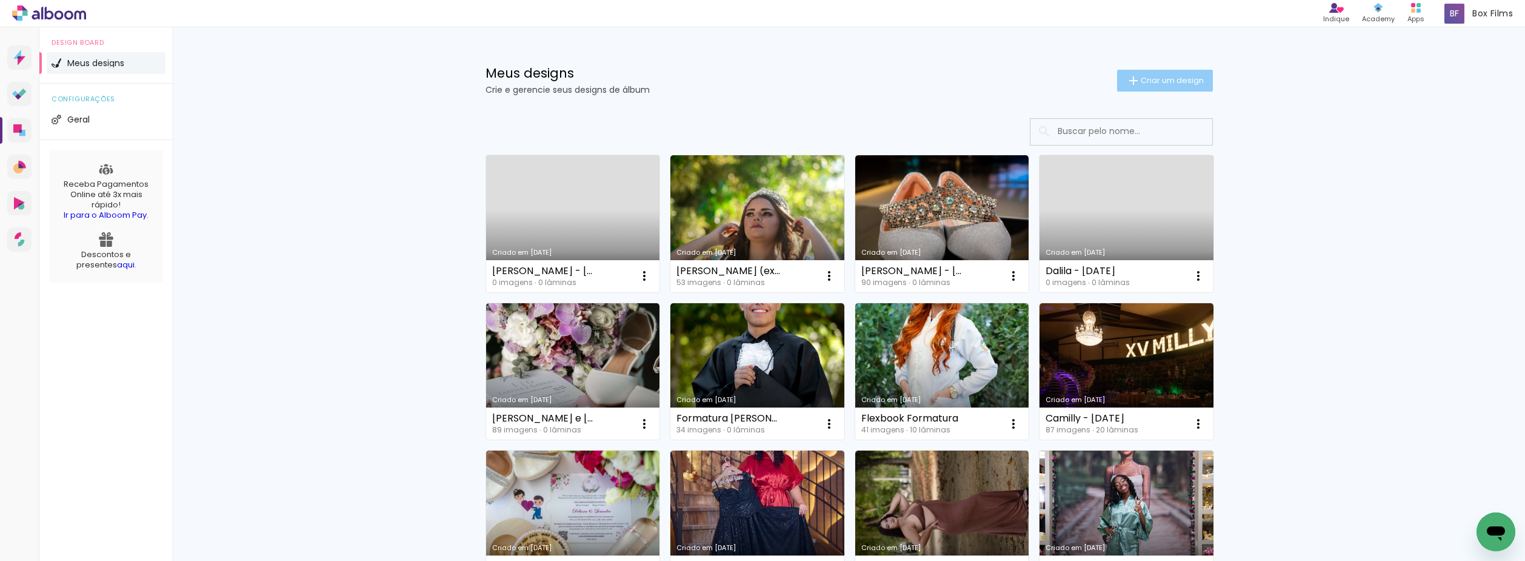
click at [1164, 84] on span "Criar um design" at bounding box center [1171, 80] width 63 height 8
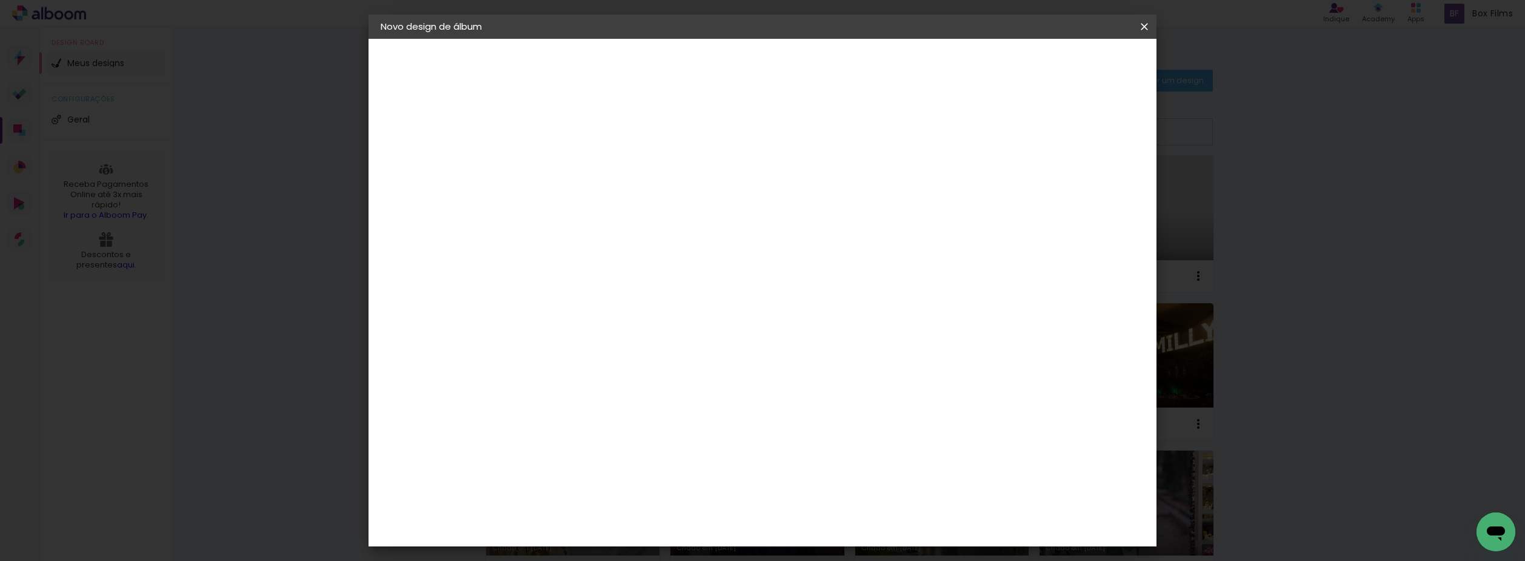
click at [579, 172] on div at bounding box center [579, 172] width 0 height 1
type input "[PERSON_NAME] - [DATE]"
type paper-input "[PERSON_NAME] - [DATE]"
click at [0, 0] on slot "Avançar" at bounding box center [0, 0] width 0 height 0
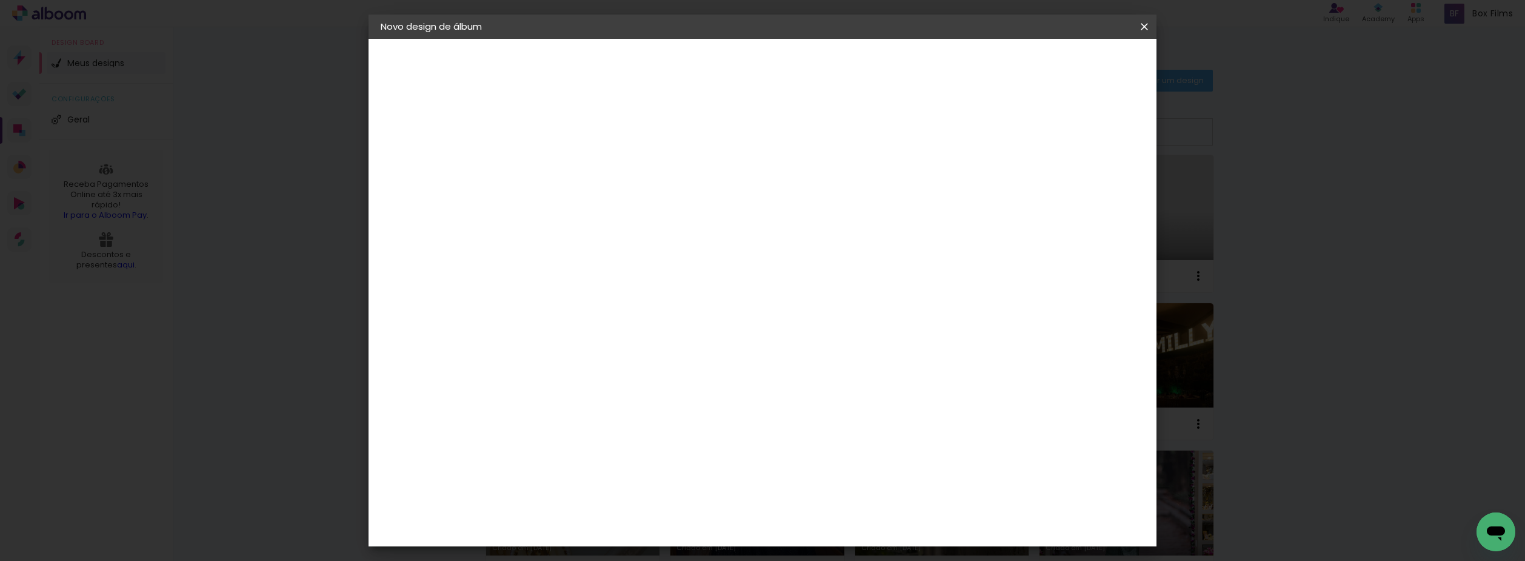
click at [651, 406] on div "[PERSON_NAME]" at bounding box center [611, 411] width 81 height 10
click at [805, 72] on paper-button "Avançar" at bounding box center [775, 64] width 59 height 21
click at [626, 206] on input "text" at bounding box center [602, 211] width 47 height 19
click at [870, 199] on paper-item "Encadernados" at bounding box center [841, 201] width 242 height 24
type input "Encadernados"
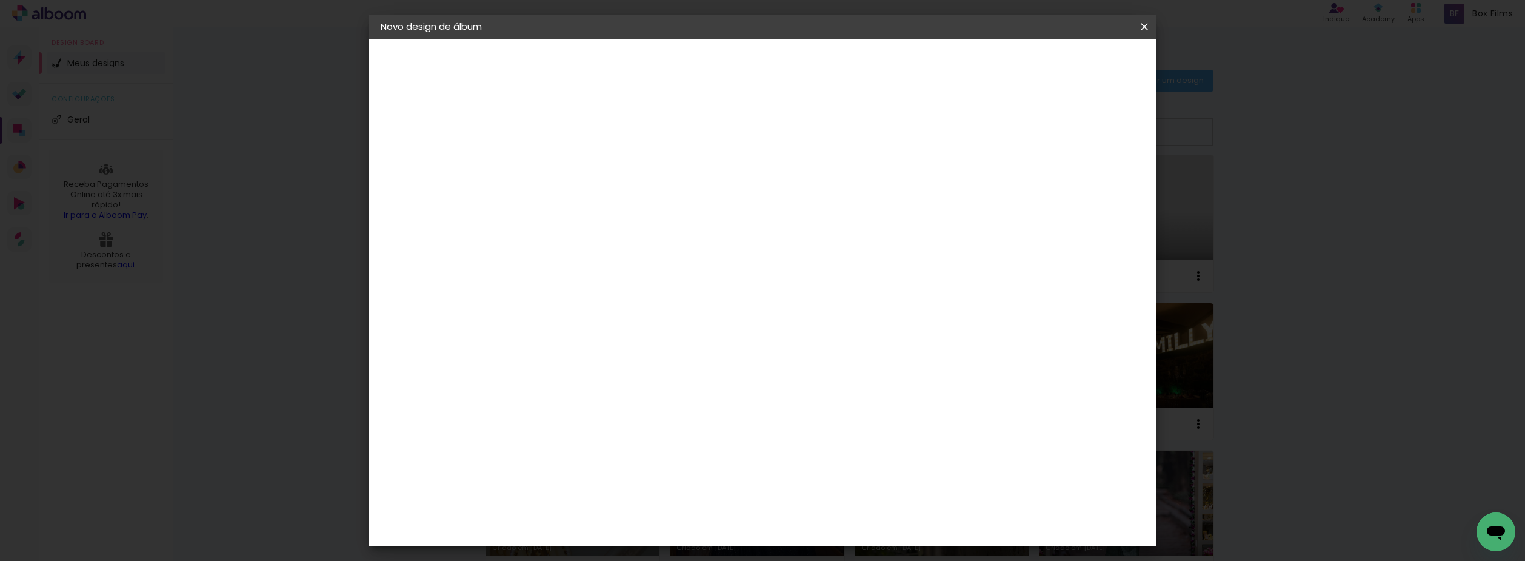
click at [661, 355] on span "25 x 60" at bounding box center [632, 367] width 56 height 25
click at [0, 0] on slot "Avançar" at bounding box center [0, 0] width 0 height 0
click at [1080, 58] on paper-button "Iniciar design" at bounding box center [1040, 64] width 79 height 21
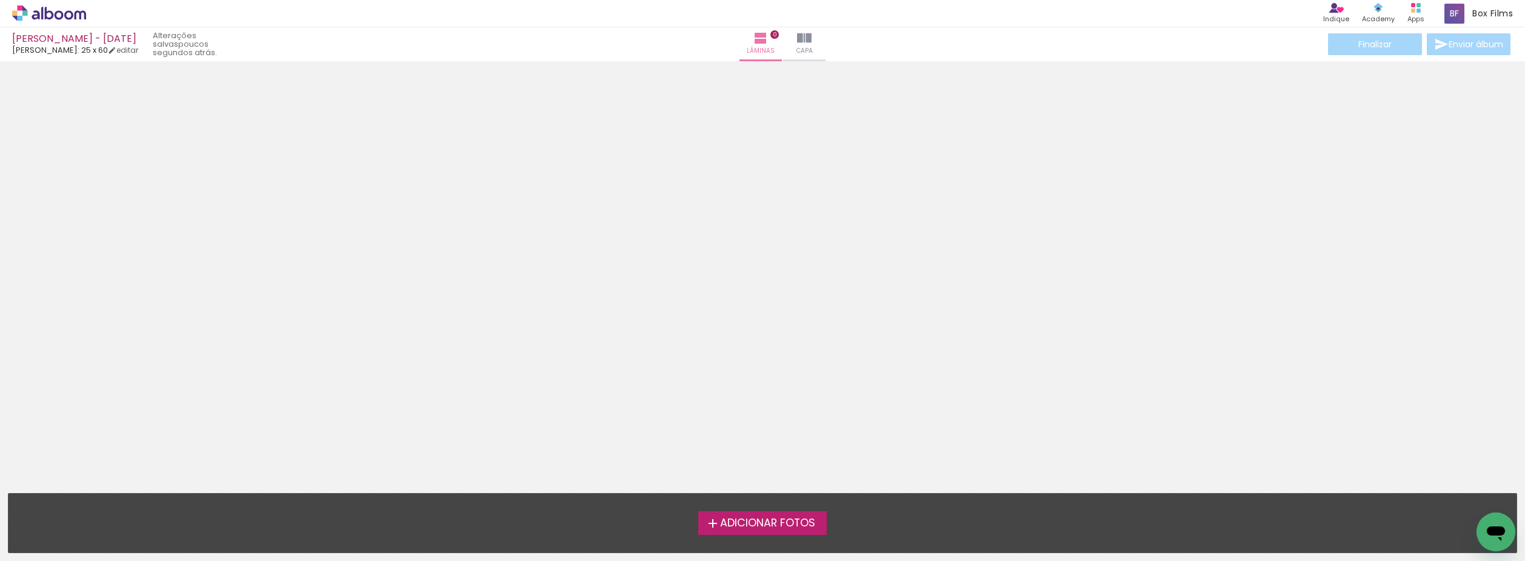
click at [44, 12] on icon at bounding box center [49, 13] width 74 height 16
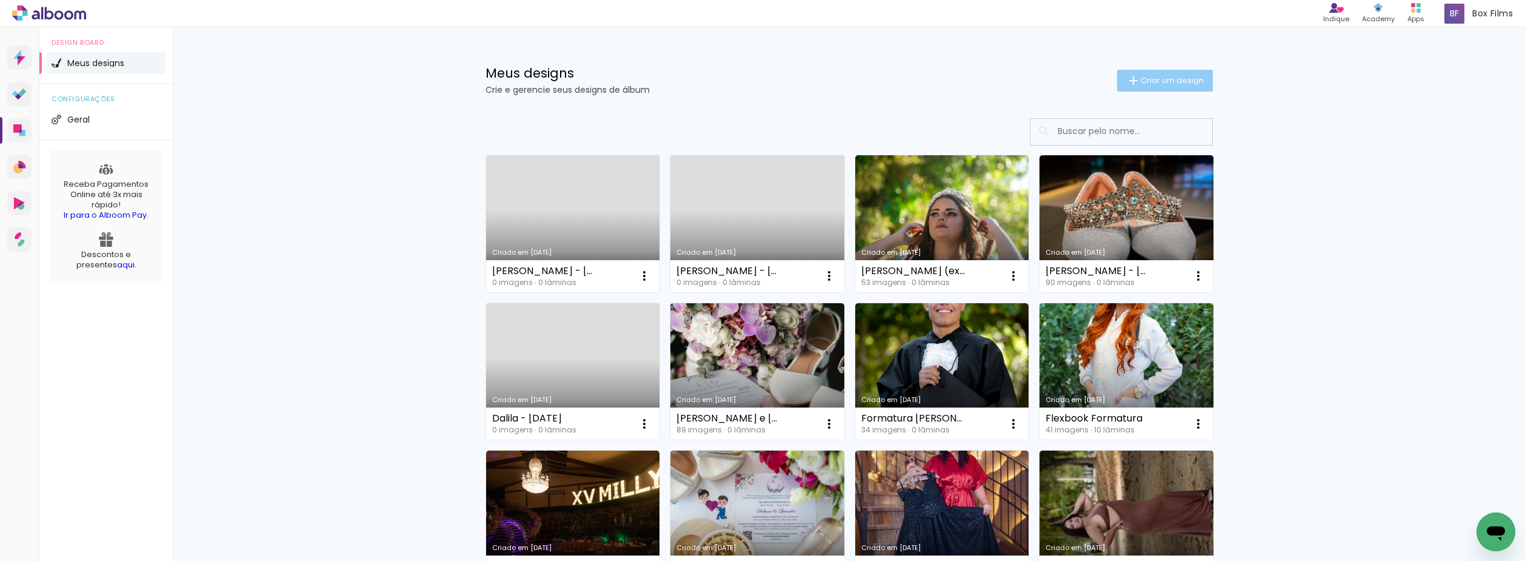
click at [1173, 79] on span "Criar um design" at bounding box center [1171, 80] width 63 height 8
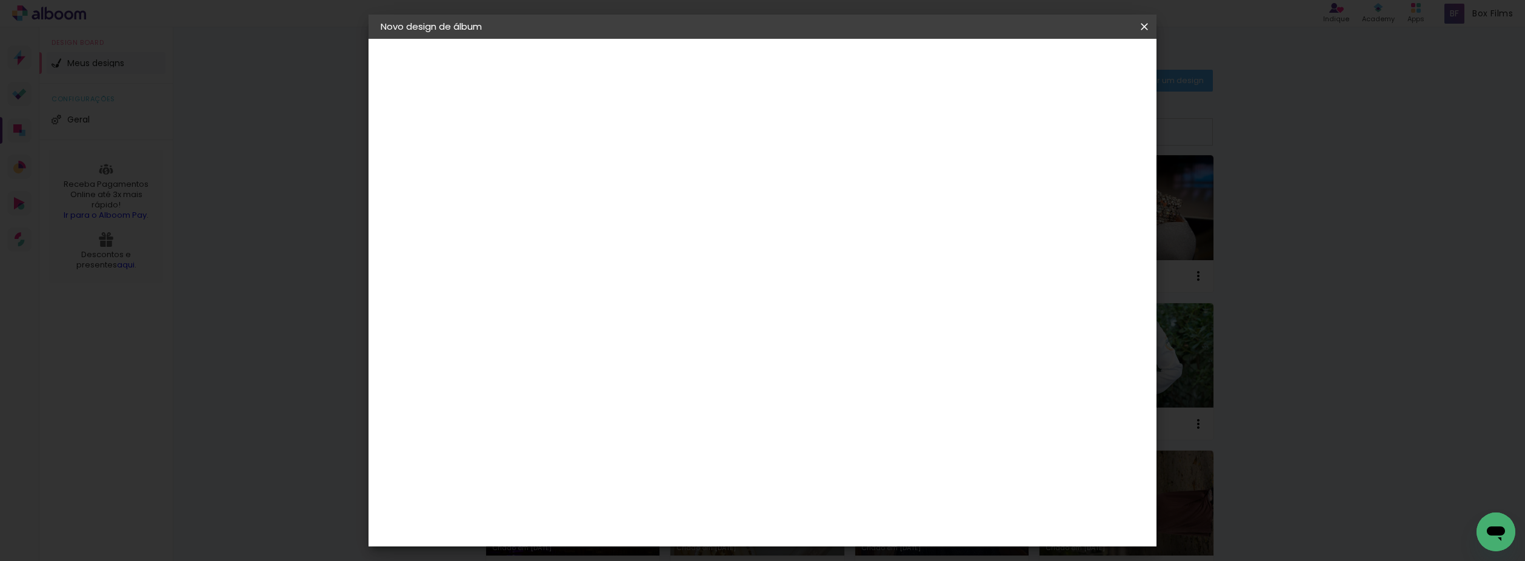
click at [579, 166] on input at bounding box center [579, 162] width 0 height 19
type input "Irenice e [PERSON_NAME] - [DATE]"
type paper-input "Irenice e [PERSON_NAME] - [DATE]"
click at [0, 0] on slot "Avançar" at bounding box center [0, 0] width 0 height 0
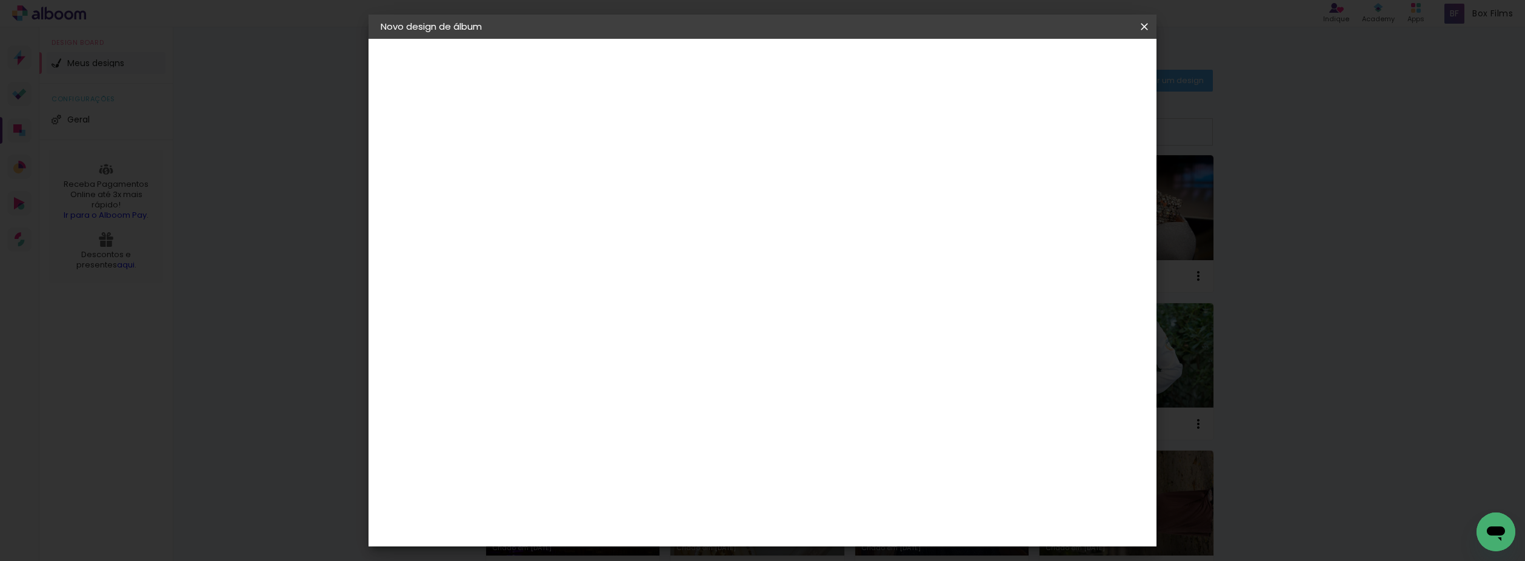
click at [670, 519] on paper-item "[PERSON_NAME]" at bounding box center [609, 532] width 131 height 27
click at [675, 519] on paper-item "[PERSON_NAME]" at bounding box center [609, 532] width 131 height 27
click at [0, 0] on slot "Avançar" at bounding box center [0, 0] width 0 height 0
click at [626, 205] on input "text" at bounding box center [602, 211] width 47 height 19
click at [825, 199] on div at bounding box center [841, 207] width 242 height 48
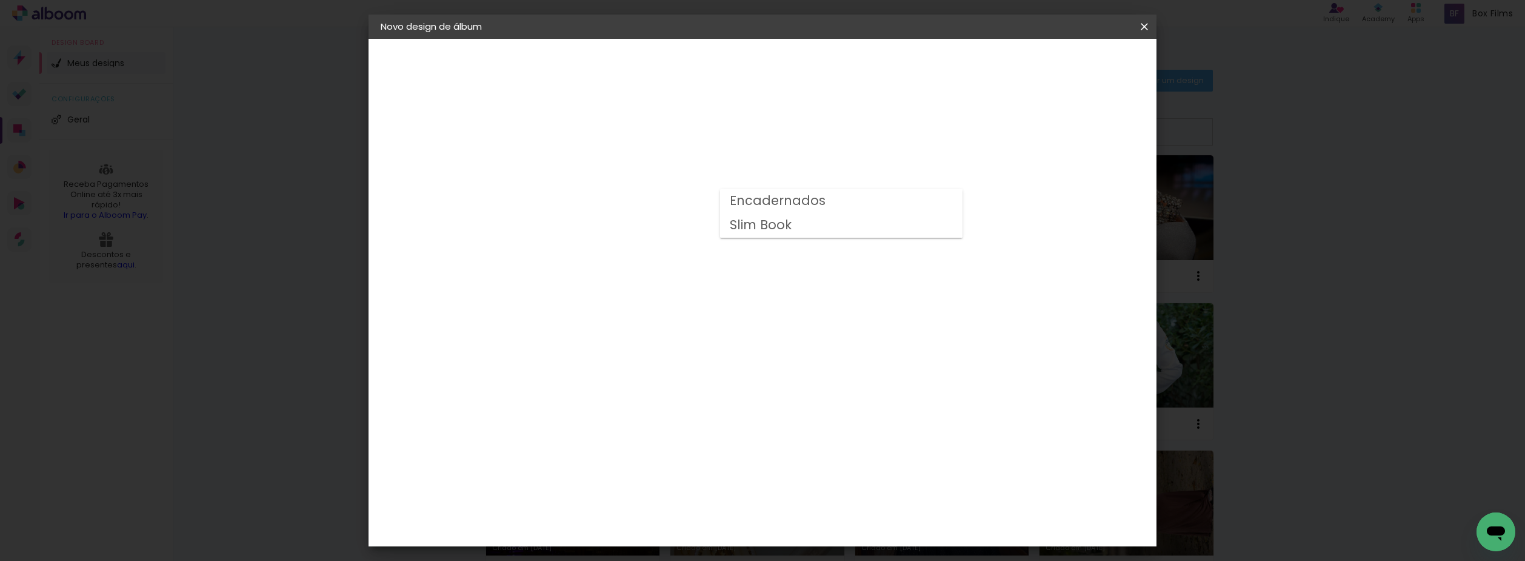
click at [822, 202] on paper-item "Encadernados" at bounding box center [841, 201] width 242 height 24
type input "Encadernados"
click at [661, 379] on span "30 x 60" at bounding box center [632, 391] width 56 height 25
click at [776, 58] on paper-button "Avançar" at bounding box center [746, 64] width 59 height 21
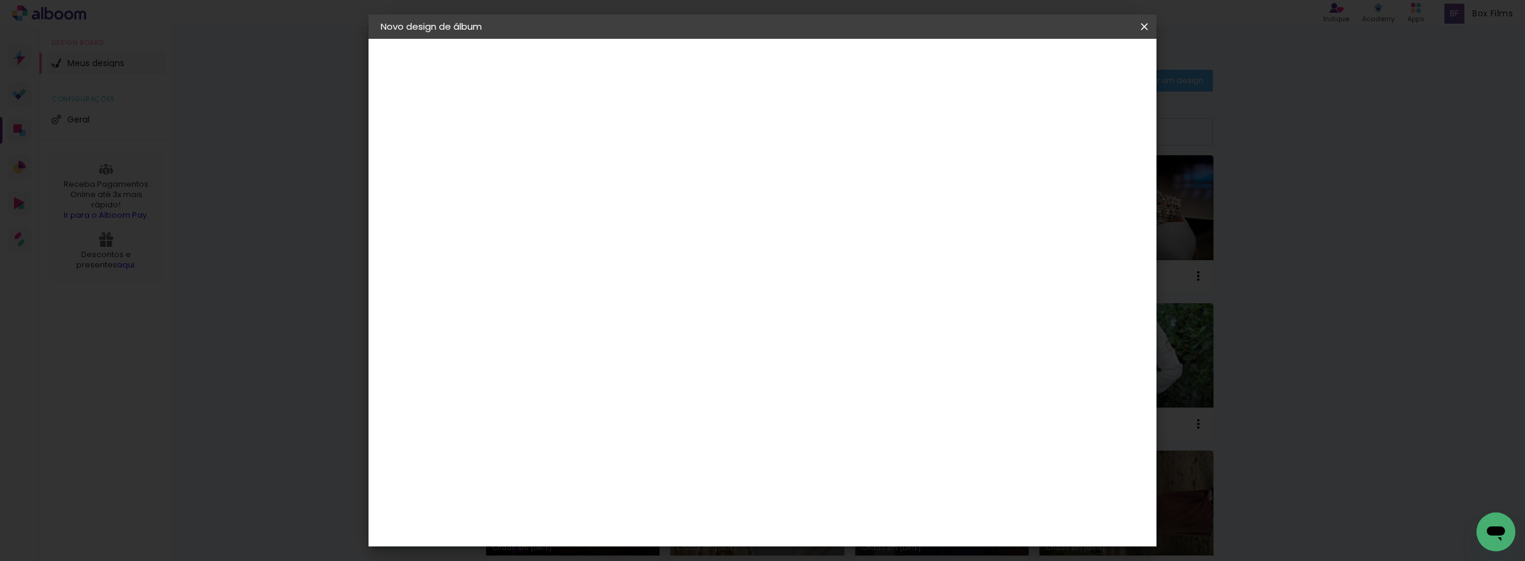
click at [1068, 68] on span "Iniciar design" at bounding box center [1040, 64] width 55 height 8
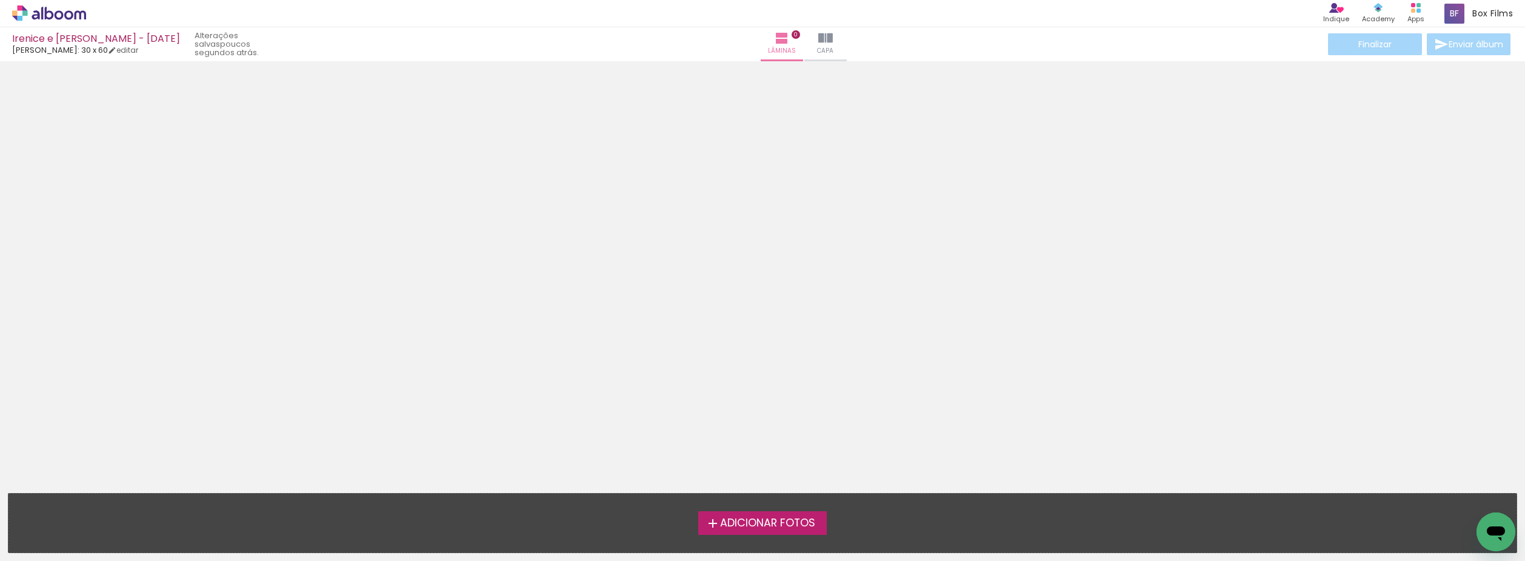
click at [64, 18] on icon at bounding box center [49, 13] width 74 height 16
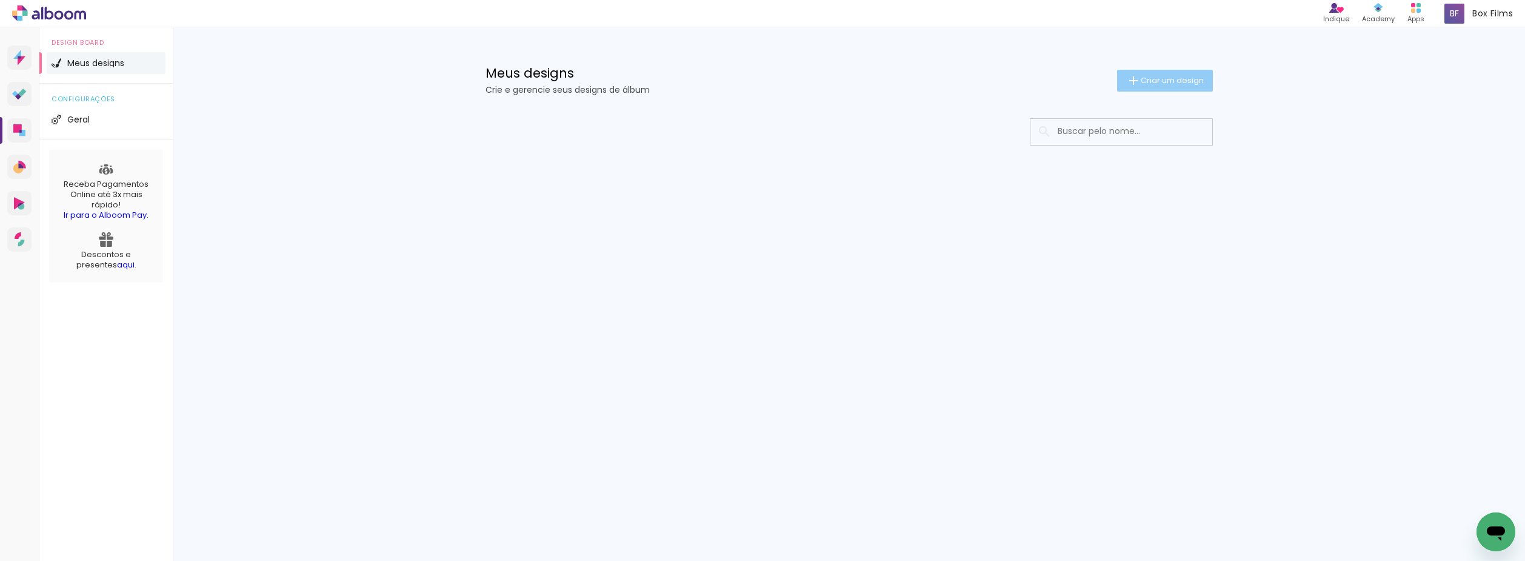
click at [1136, 78] on iron-icon at bounding box center [1133, 80] width 15 height 15
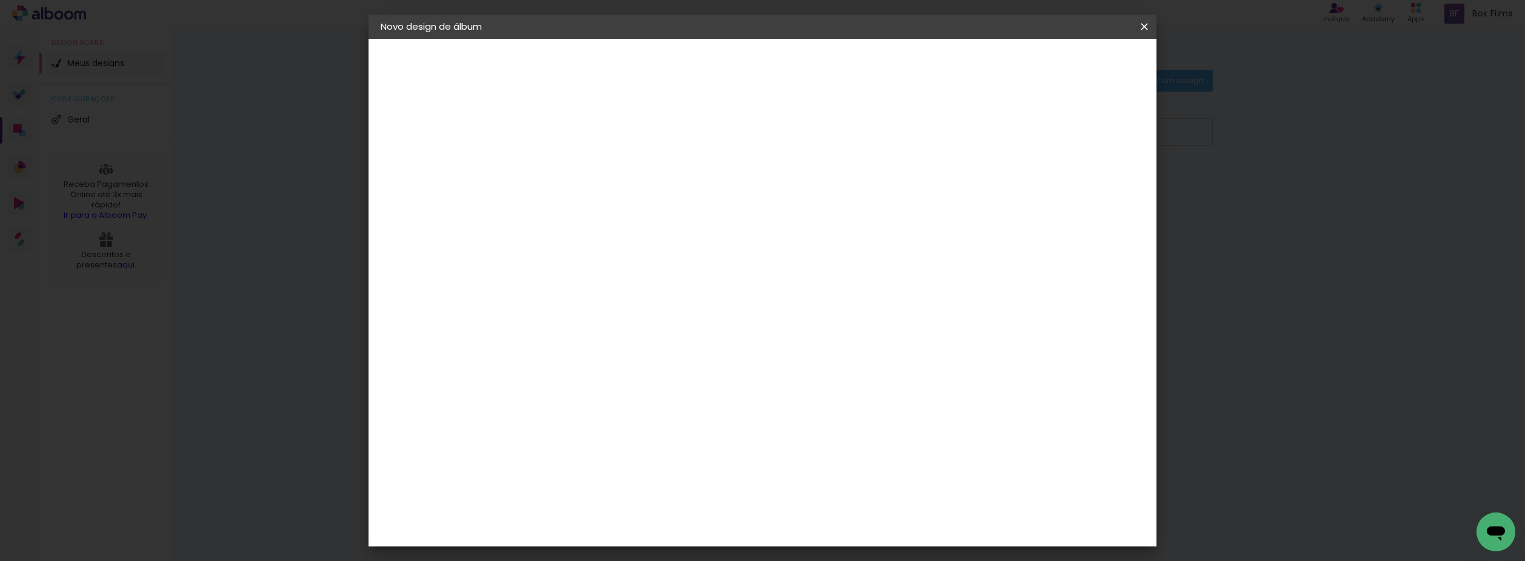
click at [579, 162] on input at bounding box center [579, 162] width 0 height 19
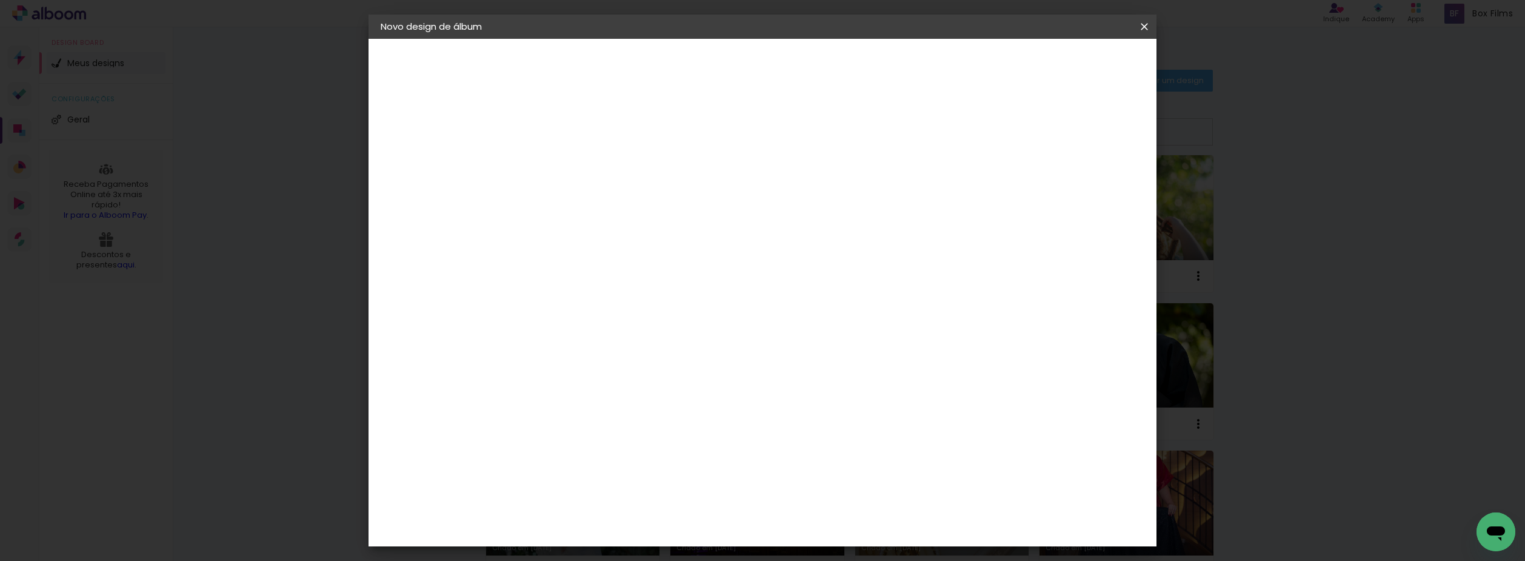
type input "[PERSON_NAME] (evento) - [DATE]"
click at [0, 0] on slot "Avançar" at bounding box center [0, 0] width 0 height 0
click at [616, 467] on div "[PERSON_NAME]" at bounding box center [611, 472] width 81 height 10
click at [0, 0] on slot "Avançar" at bounding box center [0, 0] width 0 height 0
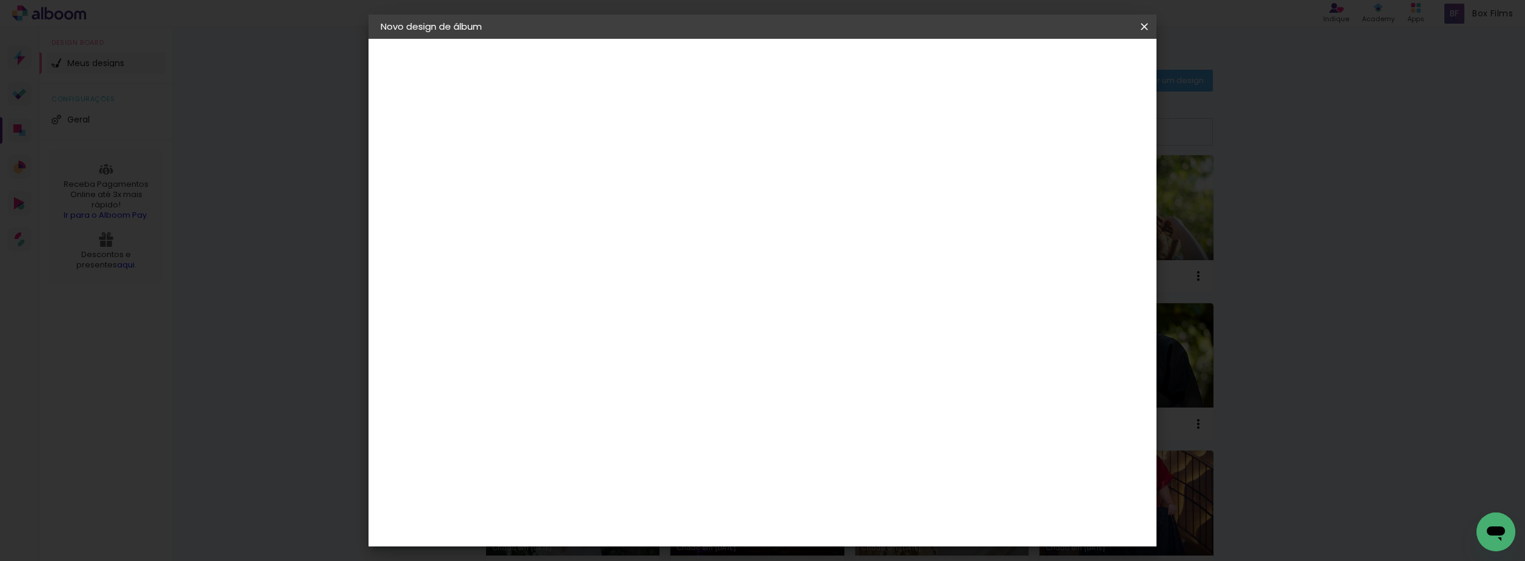
click at [645, 212] on paper-input-container "Linha" at bounding box center [609, 211] width 70 height 31
click at [793, 212] on paper-item "Encadernados" at bounding box center [841, 201] width 242 height 24
type input "Encadernados"
click at [661, 500] on span "30 x 60" at bounding box center [632, 512] width 56 height 25
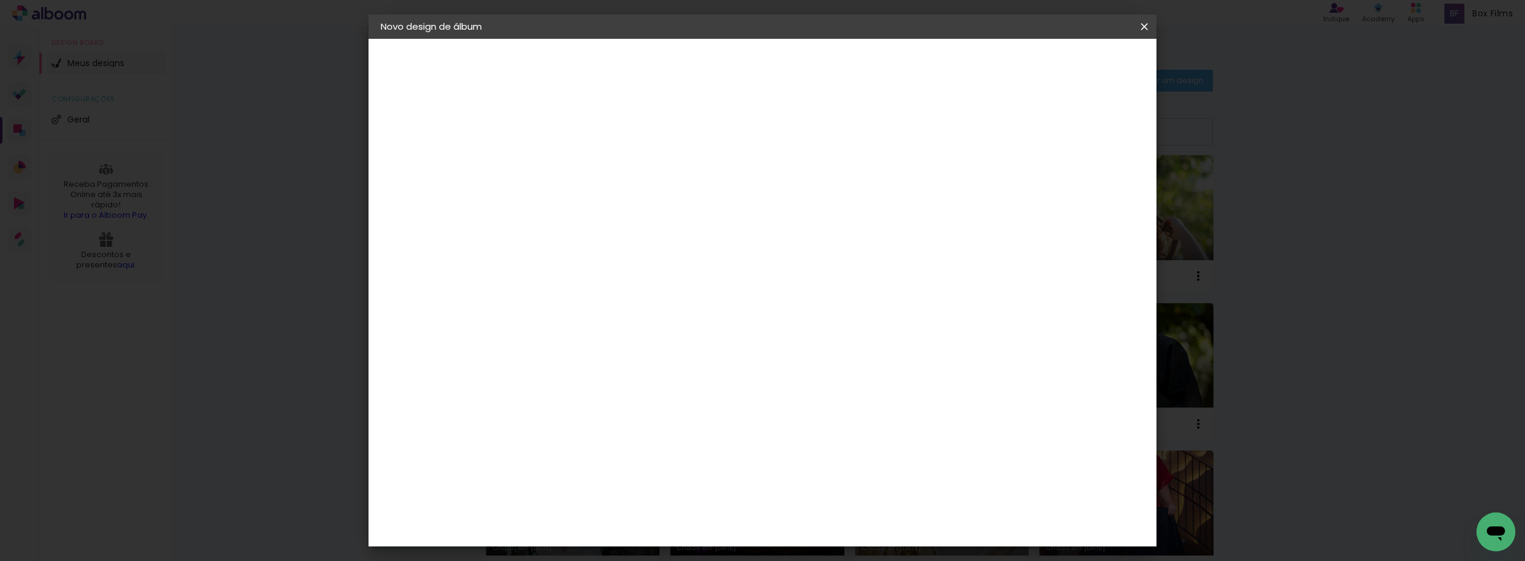
click at [0, 0] on slot "Avançar" at bounding box center [0, 0] width 0 height 0
click at [1080, 57] on paper-button "Iniciar design" at bounding box center [1040, 64] width 79 height 21
